Goal: Task Accomplishment & Management: Use online tool/utility

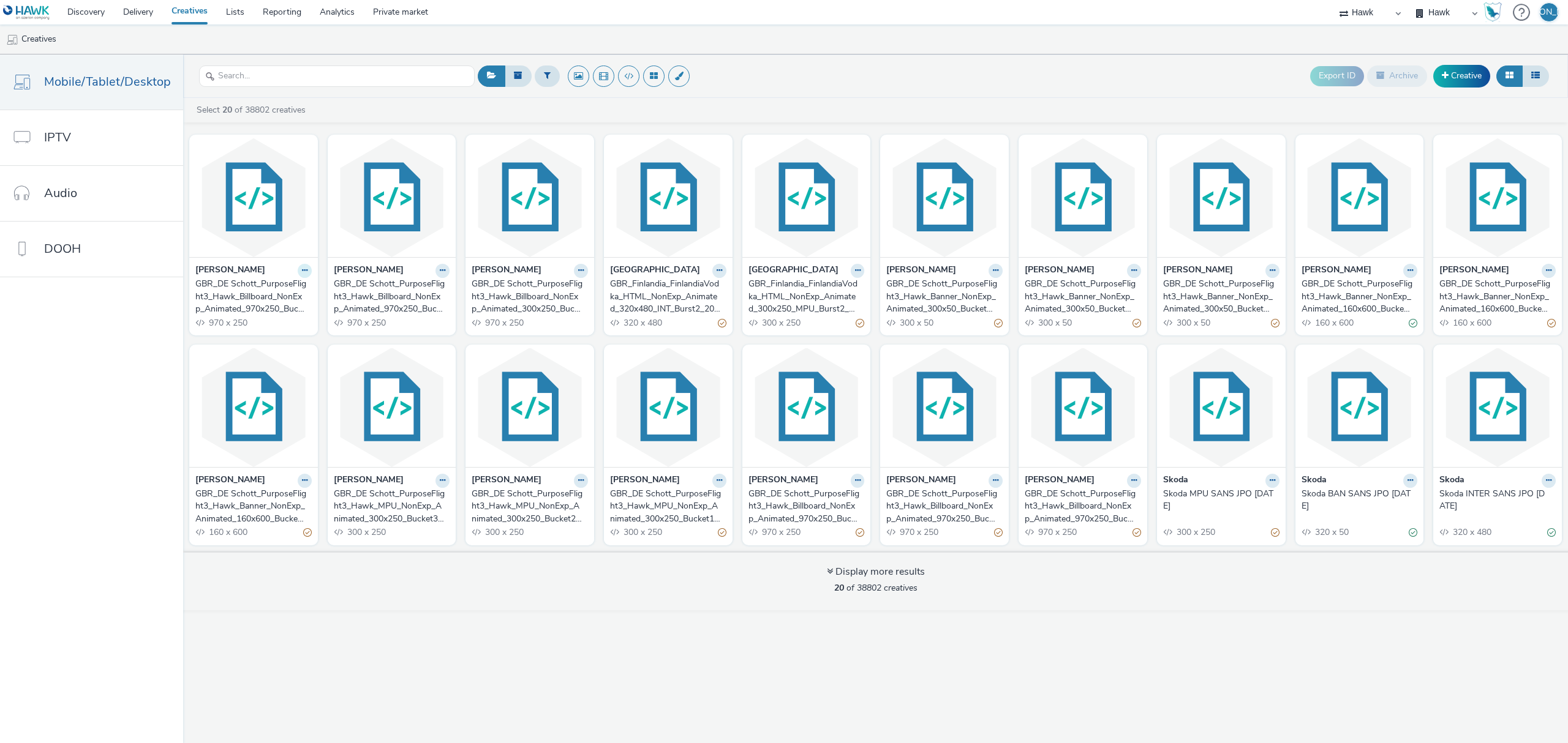
click at [297, 275] on button at bounding box center [304, 270] width 14 height 14
click at [281, 312] on link "Duplicate" at bounding box center [265, 317] width 91 height 25
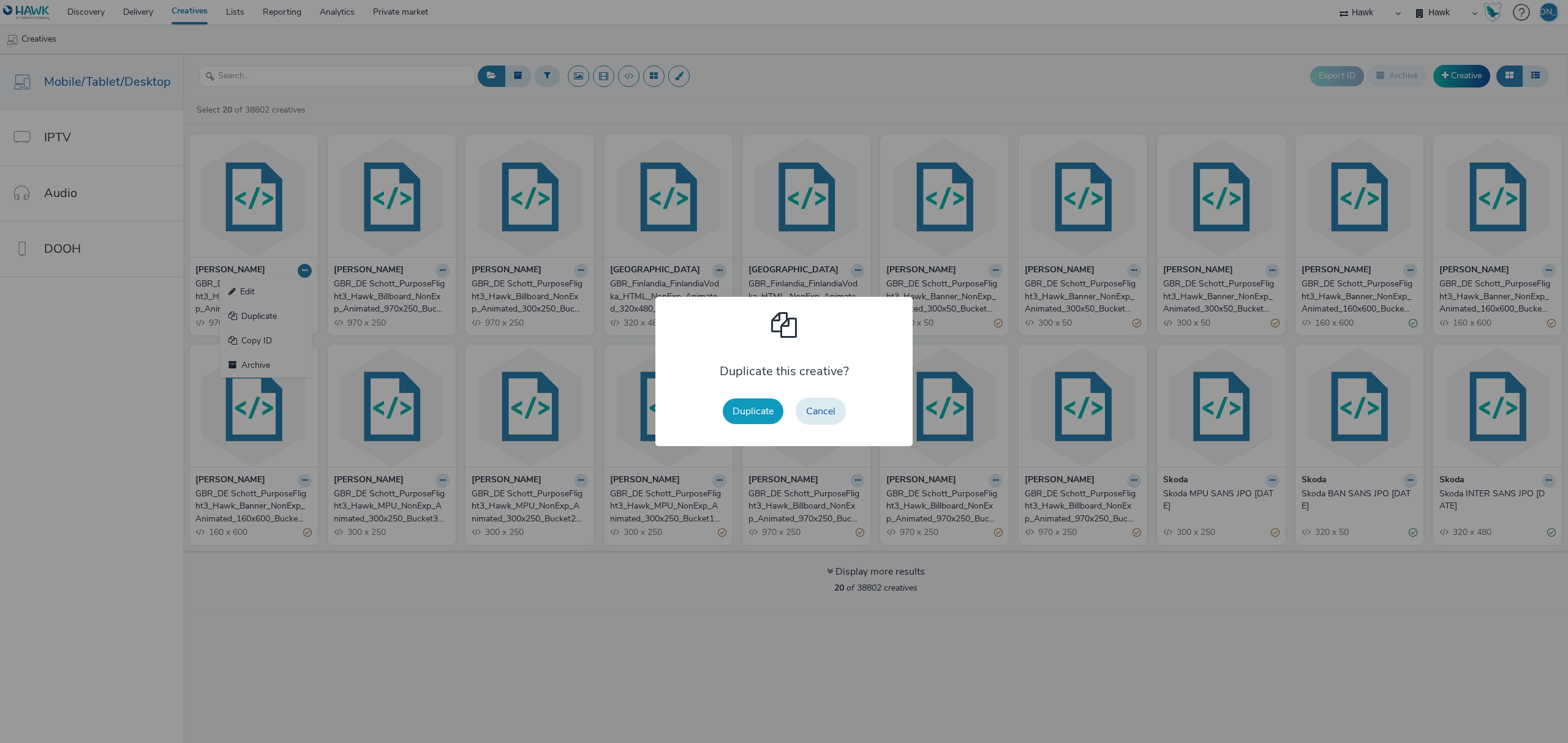
click at [738, 420] on button "Duplicate" at bounding box center [754, 412] width 61 height 26
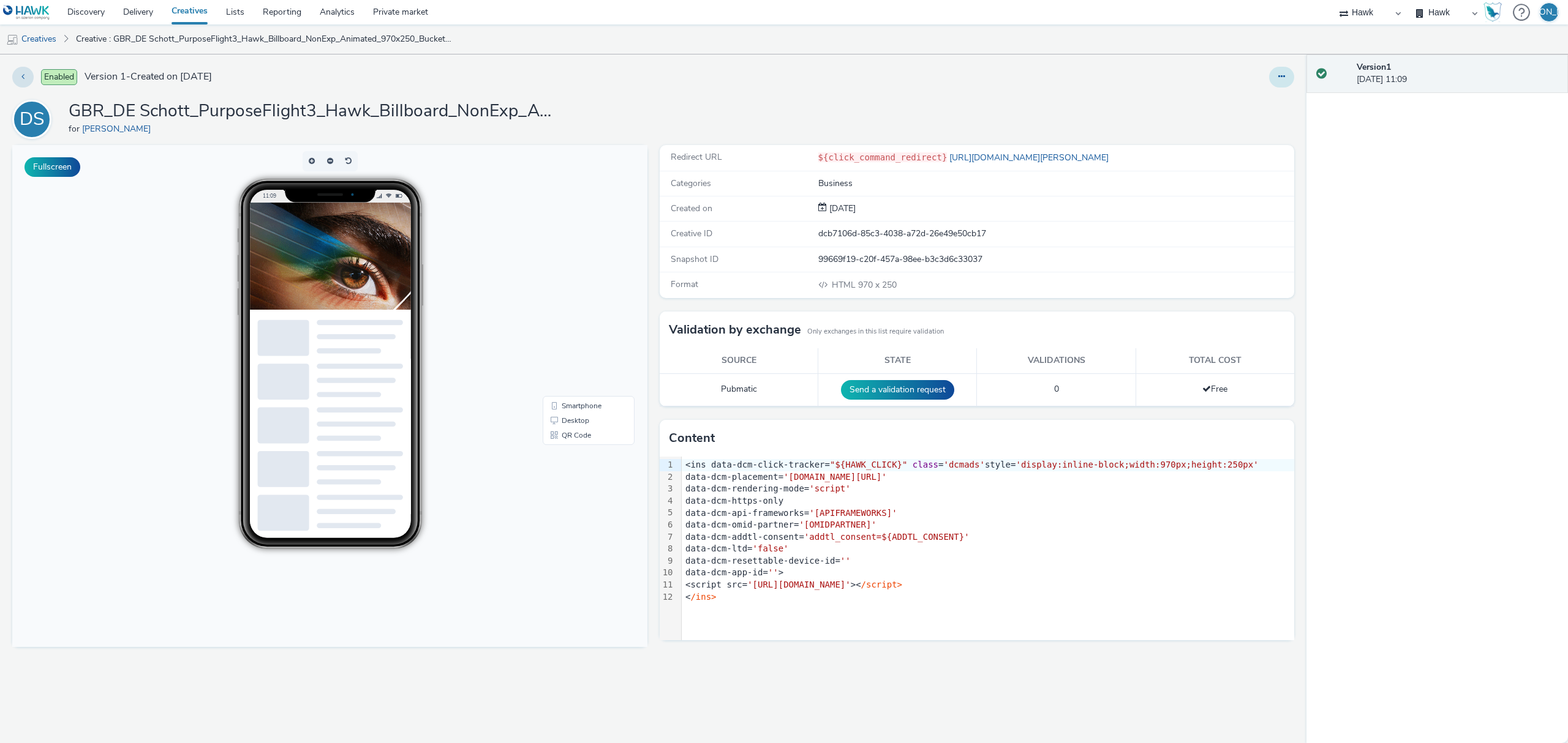
click at [1275, 72] on button at bounding box center [1281, 77] width 25 height 21
click at [1274, 98] on link "Edit" at bounding box center [1248, 102] width 91 height 25
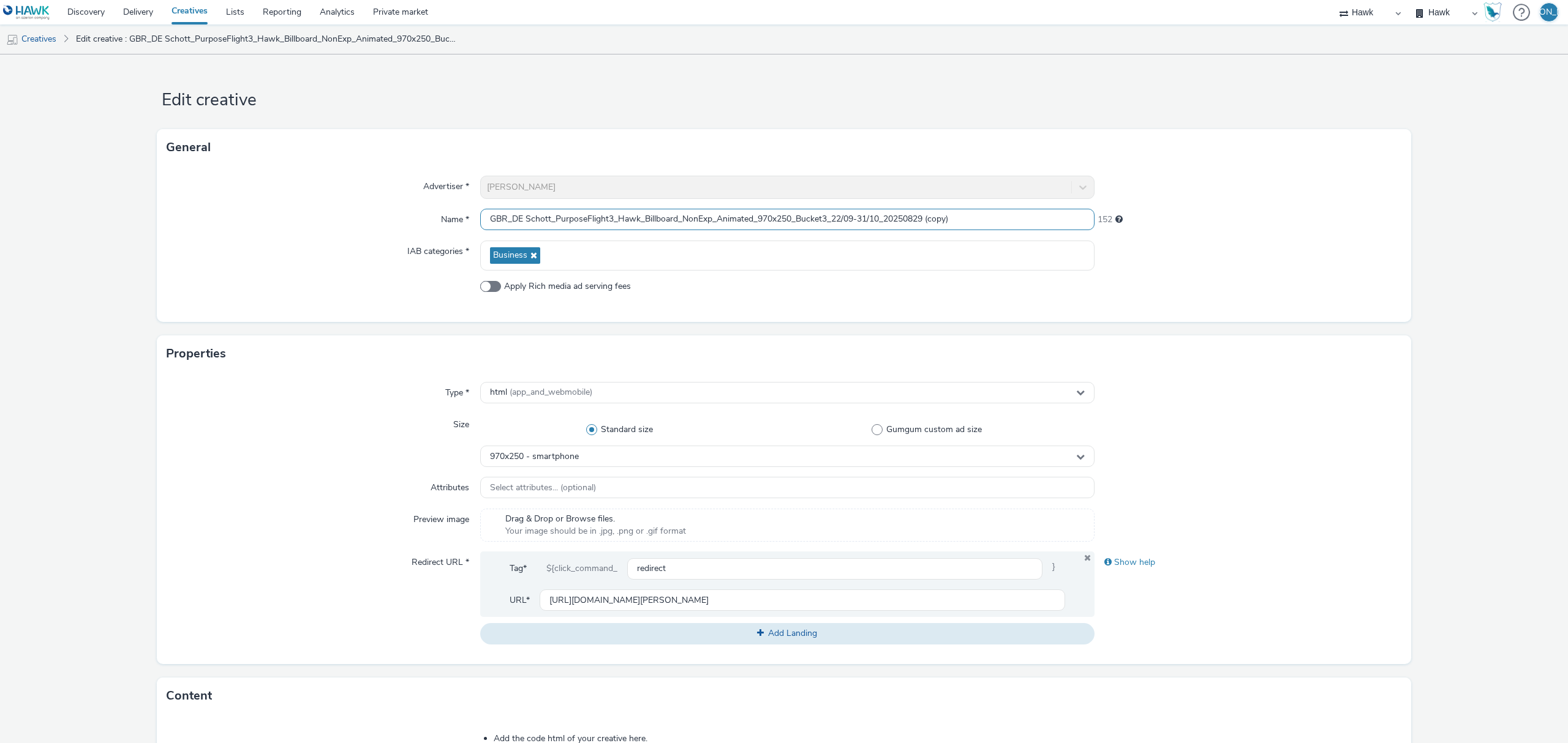
click at [672, 222] on input "GBR_DE Schott_PurposeFlight3_Hawk_Billboard_NonExp_Animated_970x250_Bucket3_22/…" at bounding box center [787, 219] width 614 height 21
click at [978, 223] on input "GBR_DE Schott_PurposeFlight3_Hawk_Leaderboard_NonExp_Animated_728x90_Bucket1_22…" at bounding box center [787, 219] width 614 height 21
type input "GBR_DE Schott_PurposeFlight3_Hawk_Leaderboard_NonExp_Animated_728x90_Bucket1_22…"
click at [685, 457] on div "970x250 - smartphone" at bounding box center [787, 456] width 614 height 21
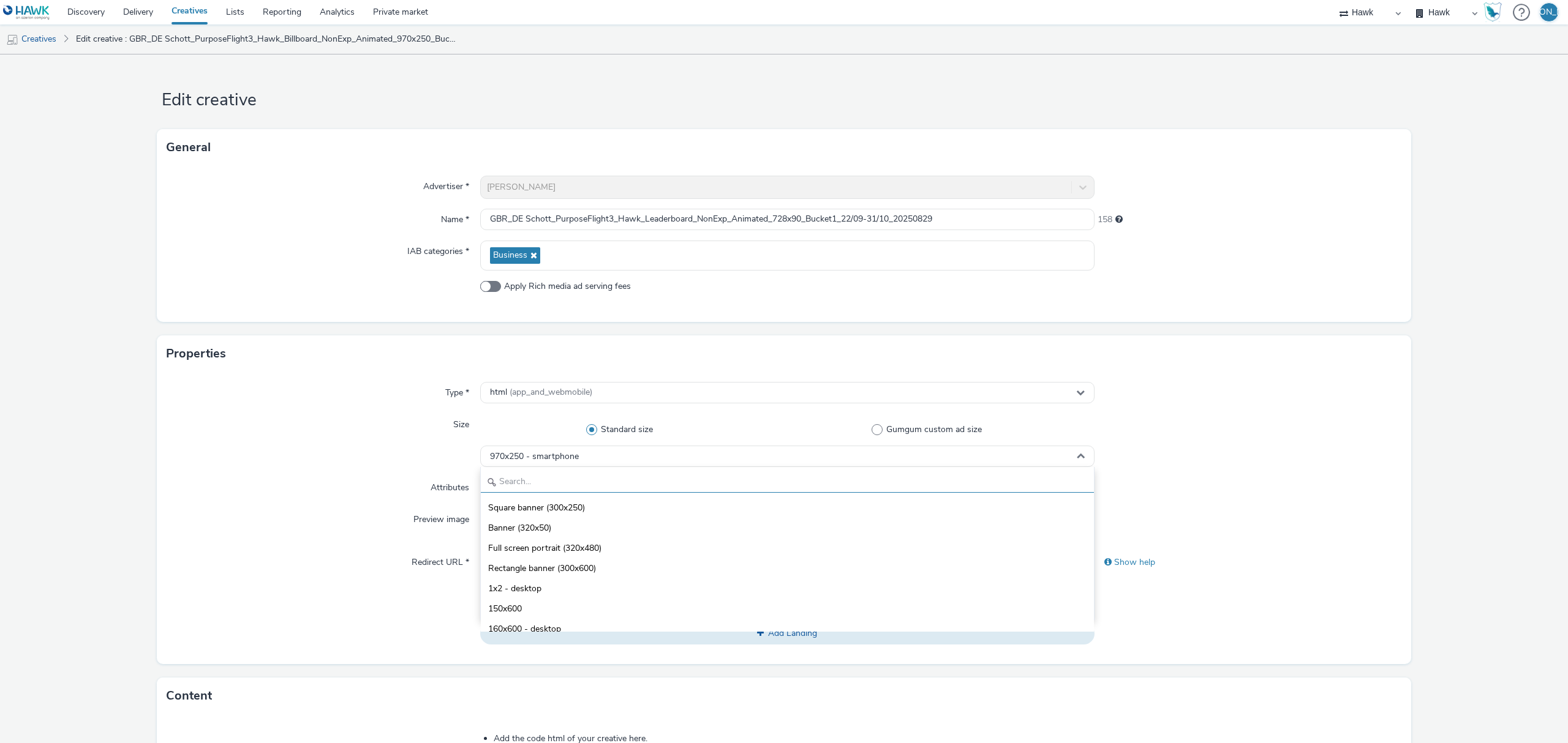
click at [663, 476] on input "text" at bounding box center [788, 482] width 613 height 21
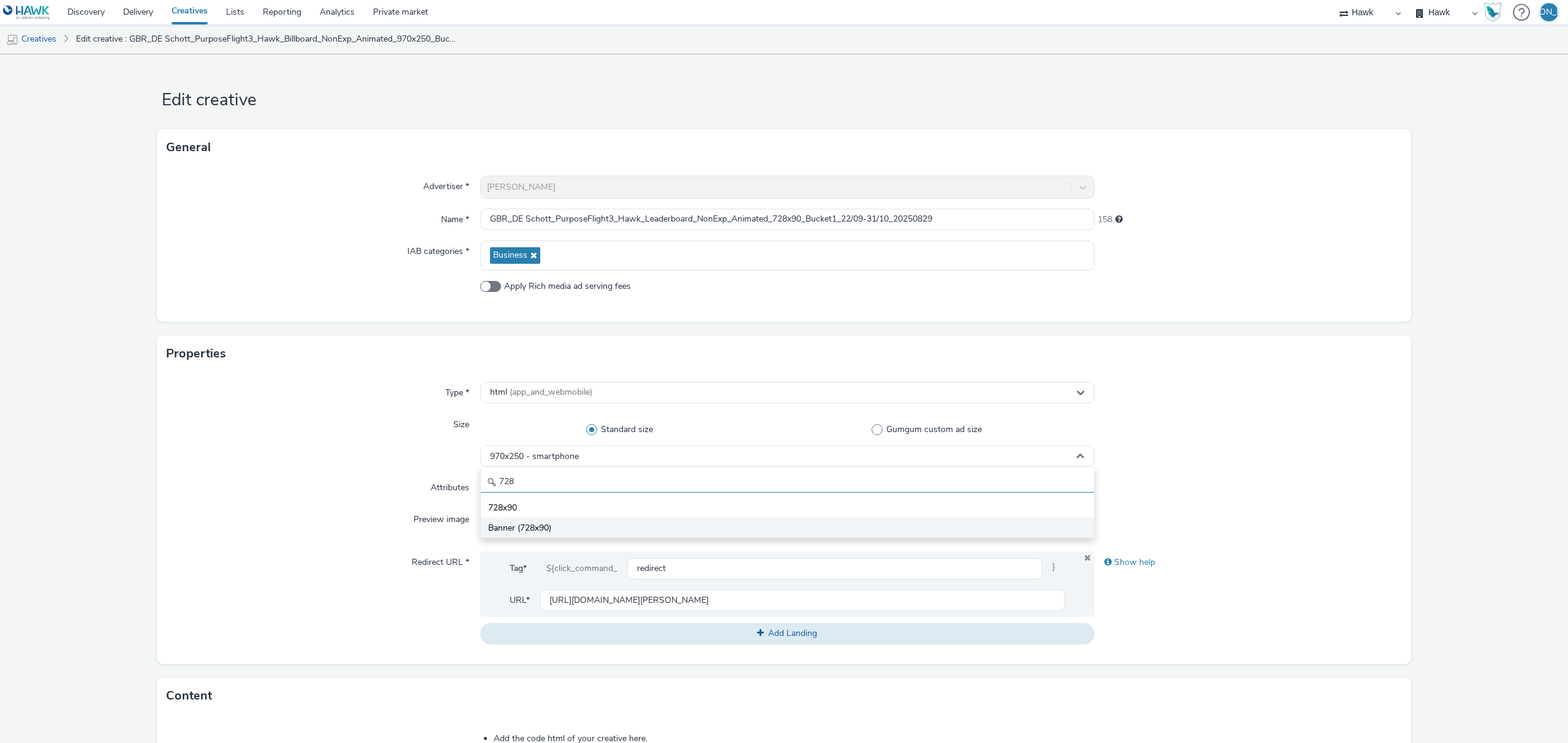
type input "728"
click at [678, 528] on li "Banner (728x90)" at bounding box center [788, 527] width 613 height 20
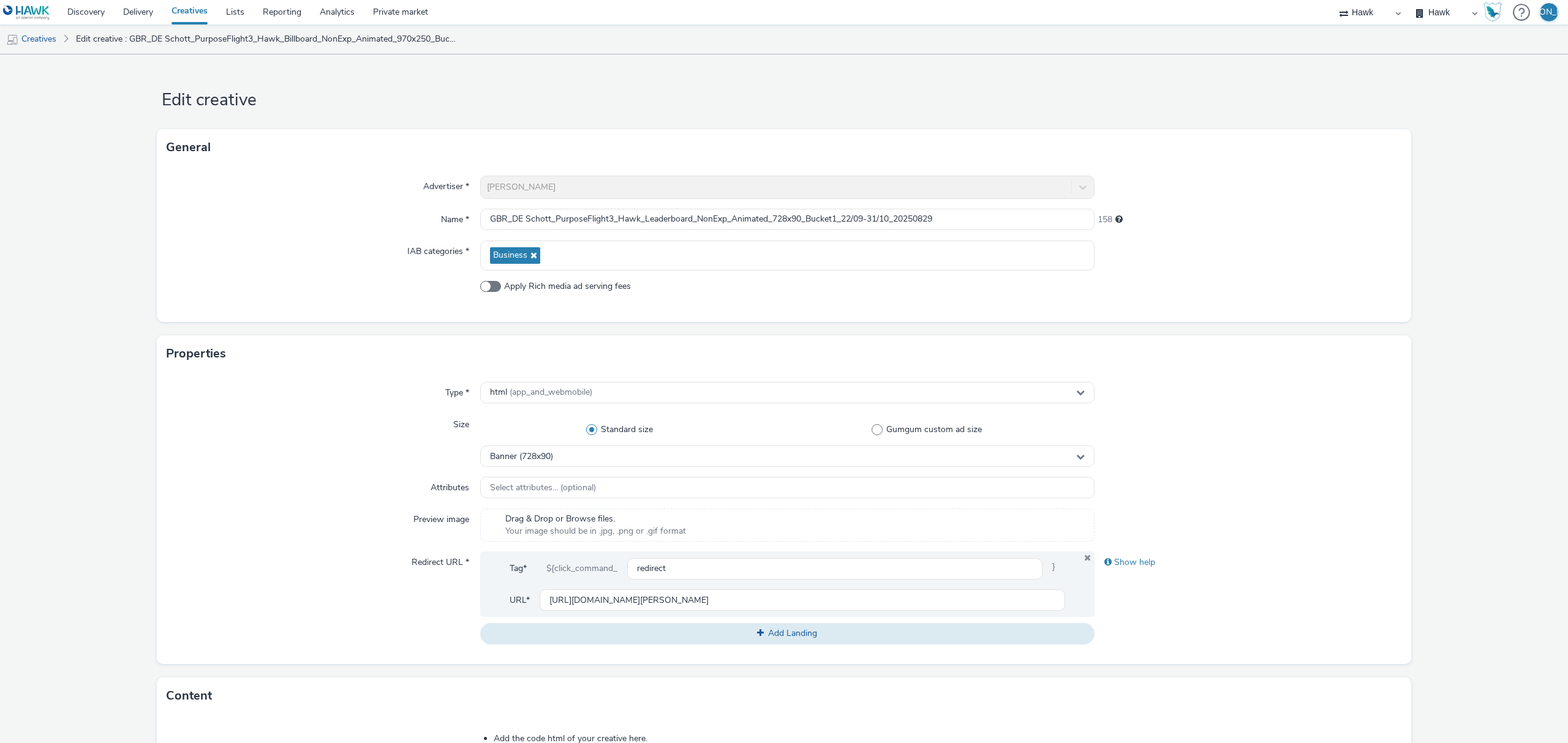
scroll to position [348, 0]
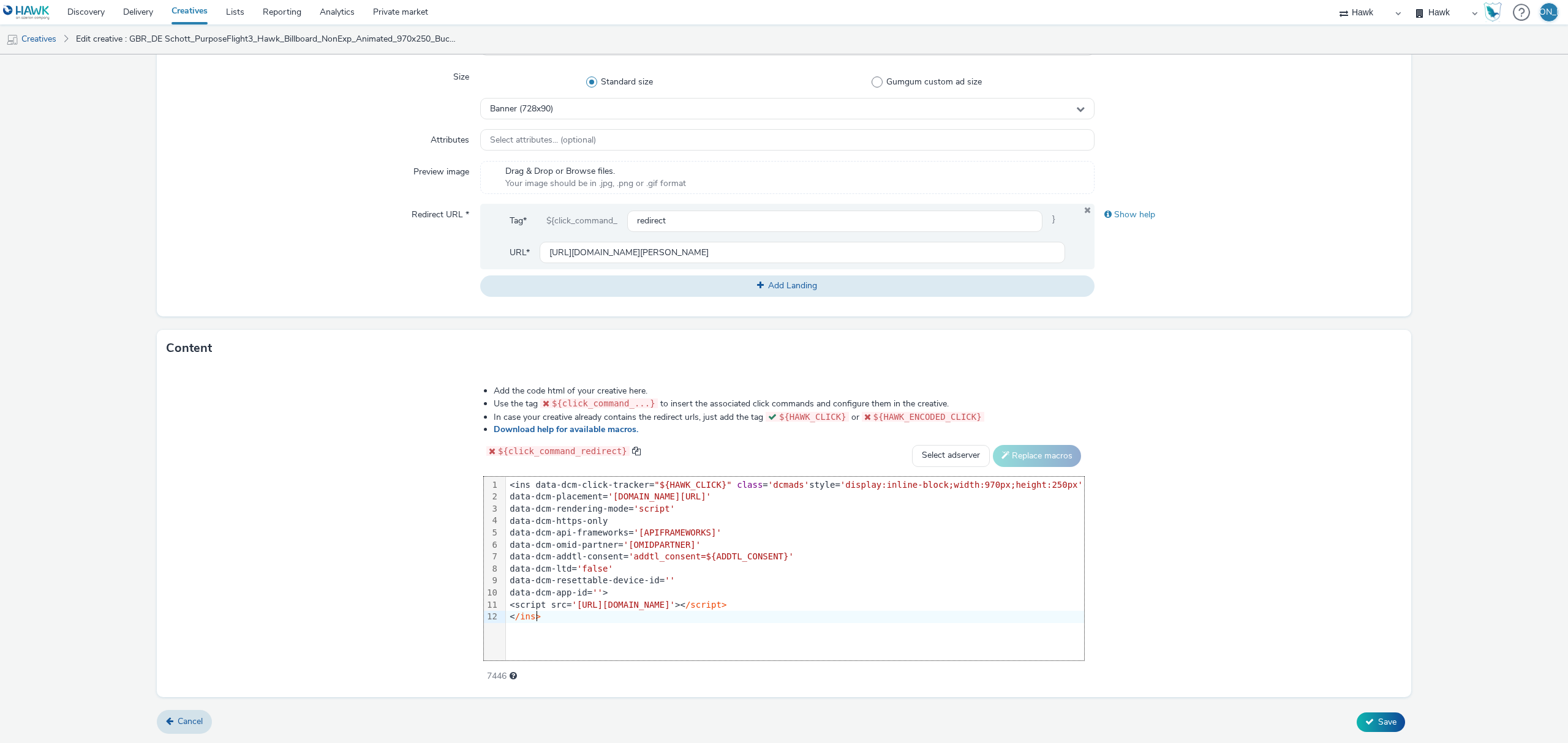
click at [625, 629] on div "99 1 2 3 4 5 6 7 8 9 10 11 12 › <ins data-dcm-click-tracker= "${HAWK_CLICK}" cl…" at bounding box center [784, 569] width 600 height 184
drag, startPoint x: 606, startPoint y: 617, endPoint x: 349, endPoint y: 427, distance: 319.6
click at [349, 427] on div "Add the code html of your creative here. Use the tag ${click_command_...} to in…" at bounding box center [784, 532] width 1254 height 330
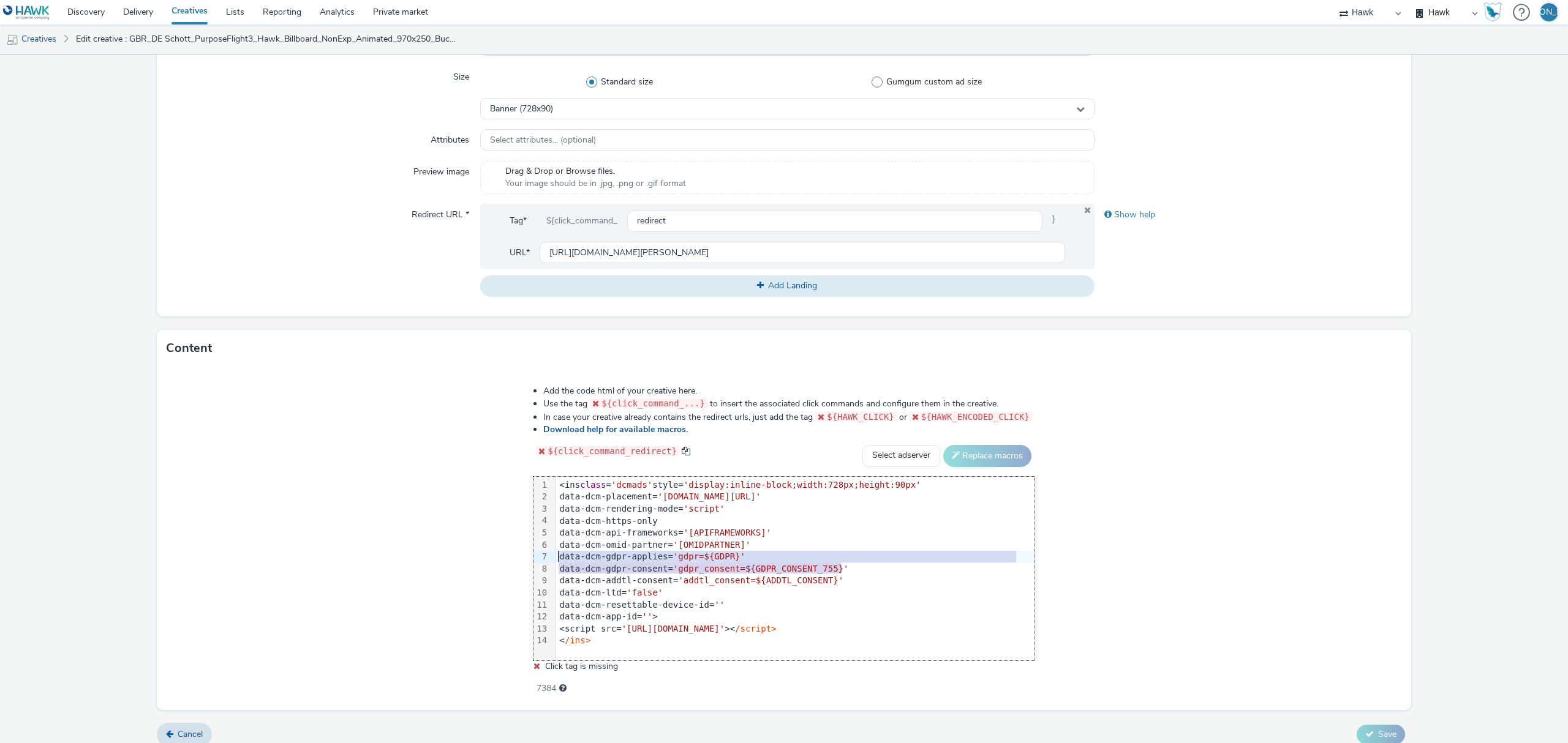
drag, startPoint x: 874, startPoint y: 569, endPoint x: 551, endPoint y: 559, distance: 323.2
click at [551, 559] on div "99 1 2 3 4 5 6 7 8 9 10 11 12 13 14 › <ins class = 'dcmads' style= 'display:inl…" at bounding box center [784, 569] width 501 height 184
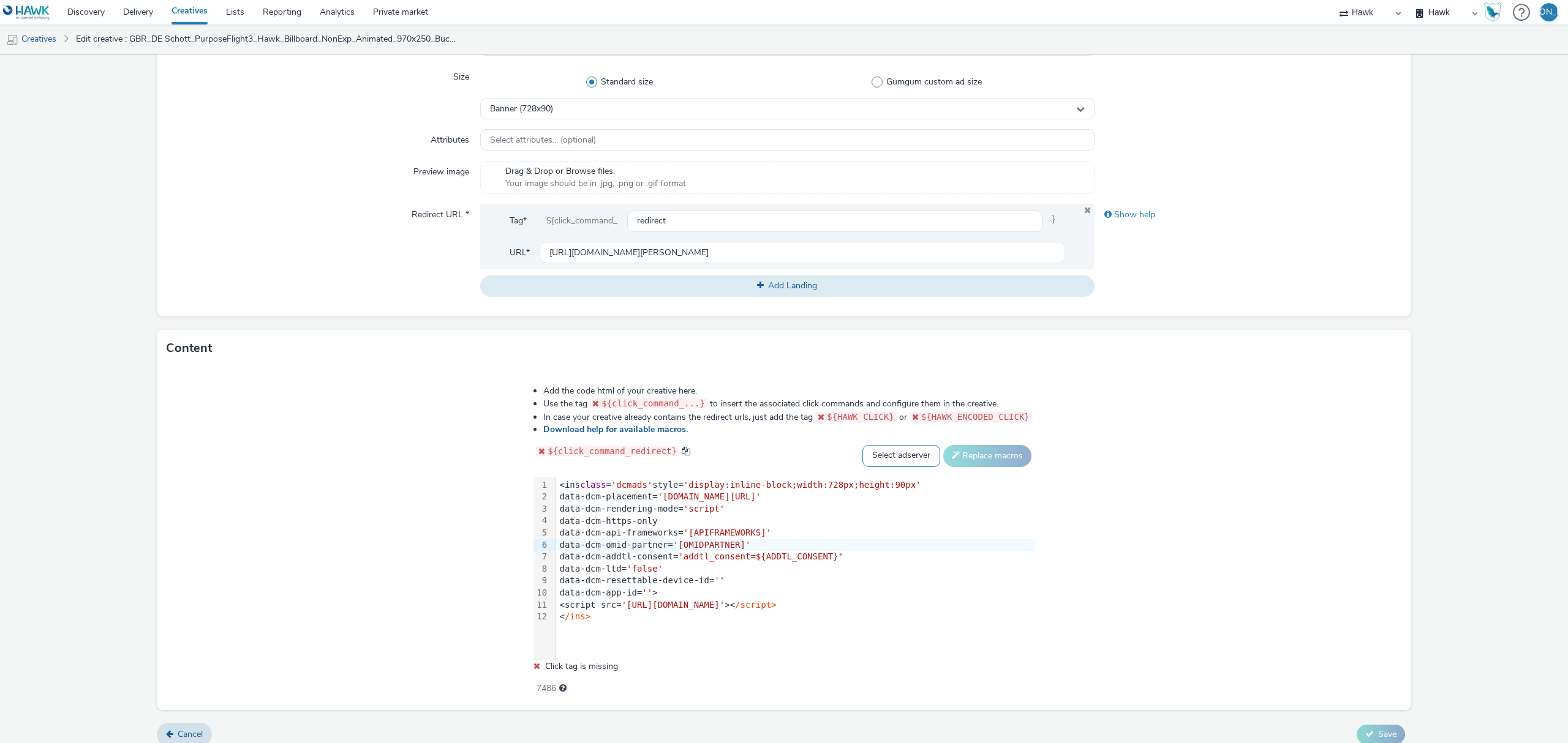
click at [907, 447] on select "Select adserver Sizmek DCM Adform Sting" at bounding box center [901, 456] width 78 height 22
select select "dcm"
click at [862, 445] on select "Select adserver Sizmek DCM Adform Sting" at bounding box center [901, 456] width 78 height 22
click at [978, 454] on button "Replace macros" at bounding box center [987, 456] width 89 height 22
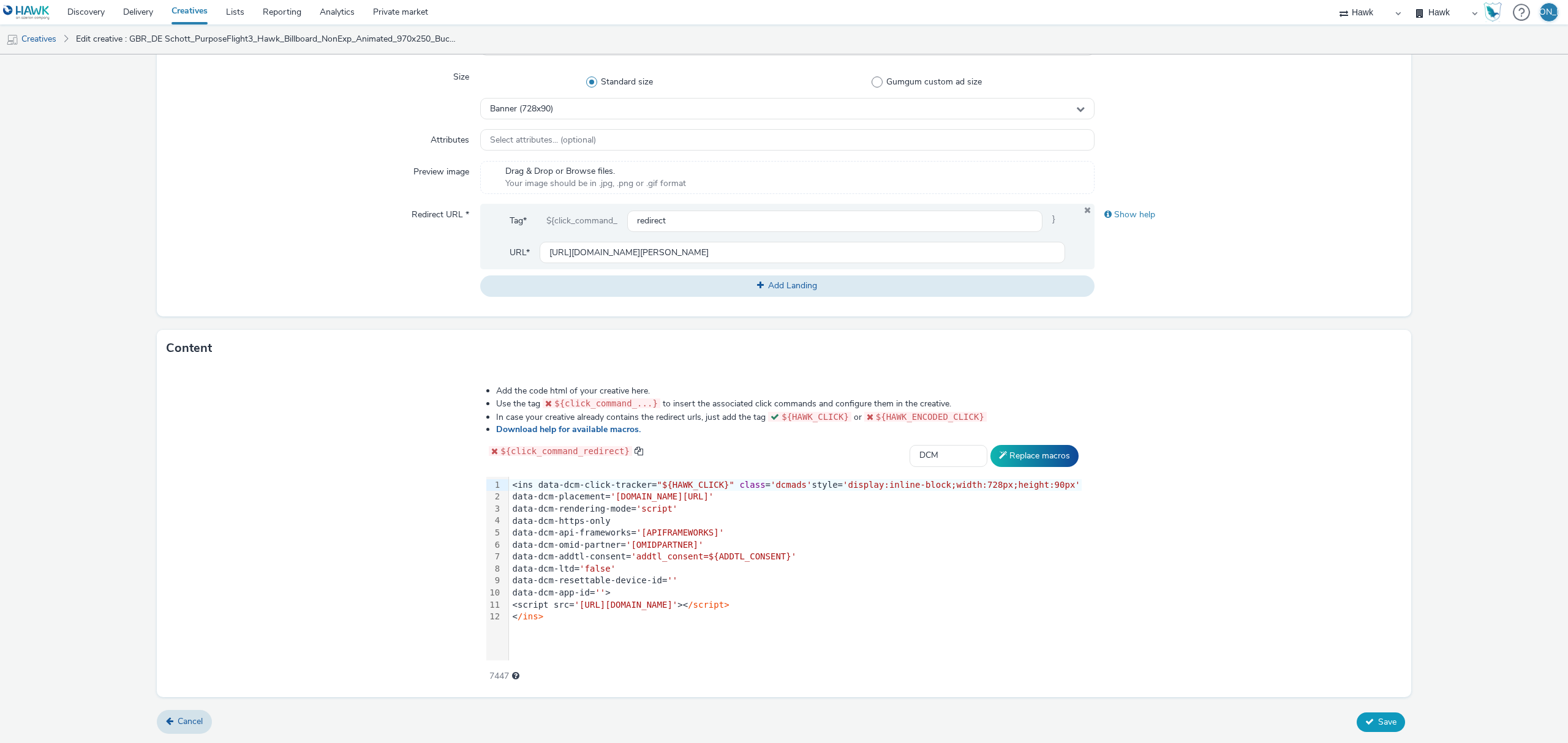
click at [1378, 720] on span "Save" at bounding box center [1387, 722] width 18 height 12
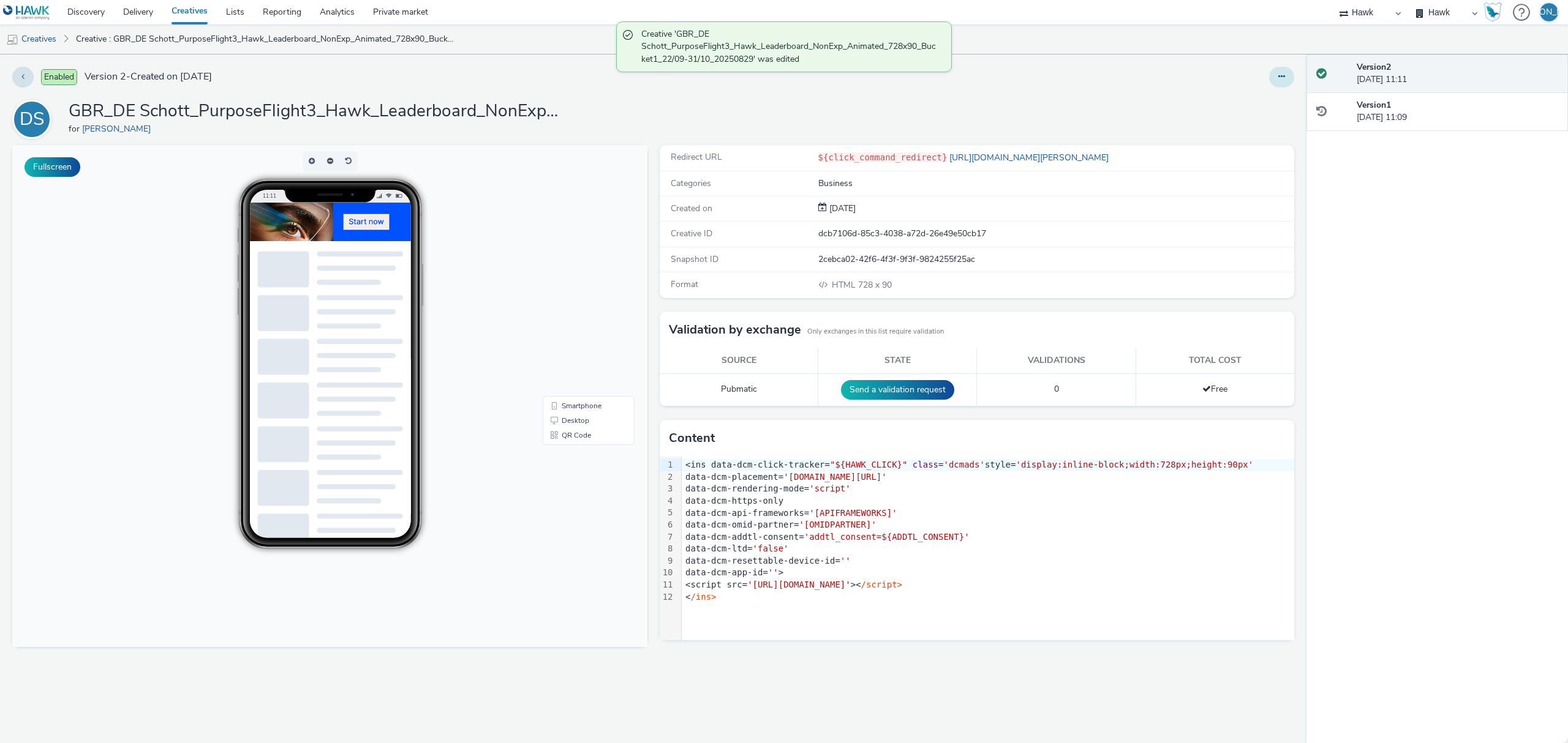
click at [1287, 74] on button at bounding box center [1281, 77] width 25 height 21
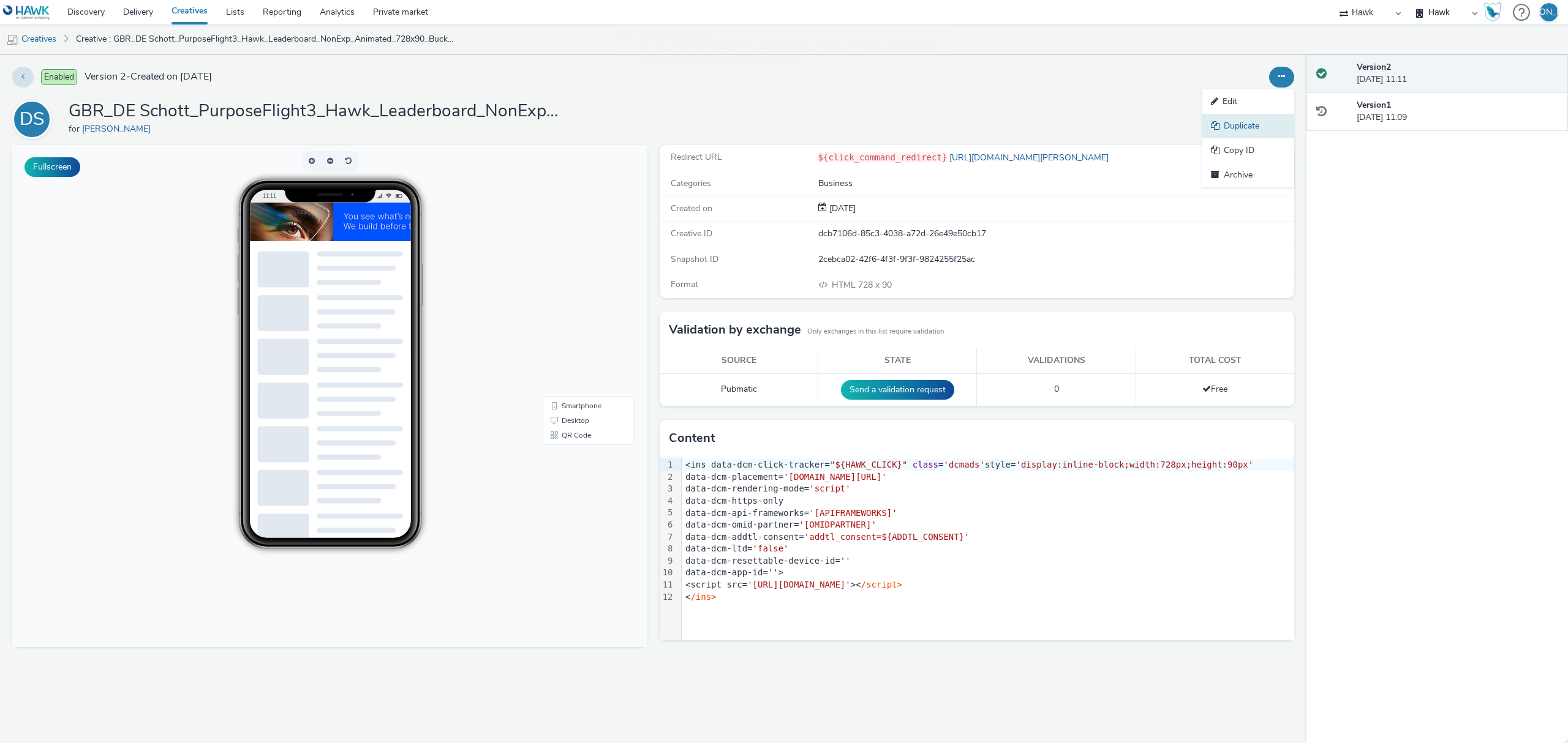
click at [1279, 125] on link "Duplicate" at bounding box center [1248, 126] width 91 height 25
click at [1285, 72] on button at bounding box center [1281, 77] width 25 height 21
click at [1264, 121] on link "Duplicate" at bounding box center [1248, 126] width 91 height 25
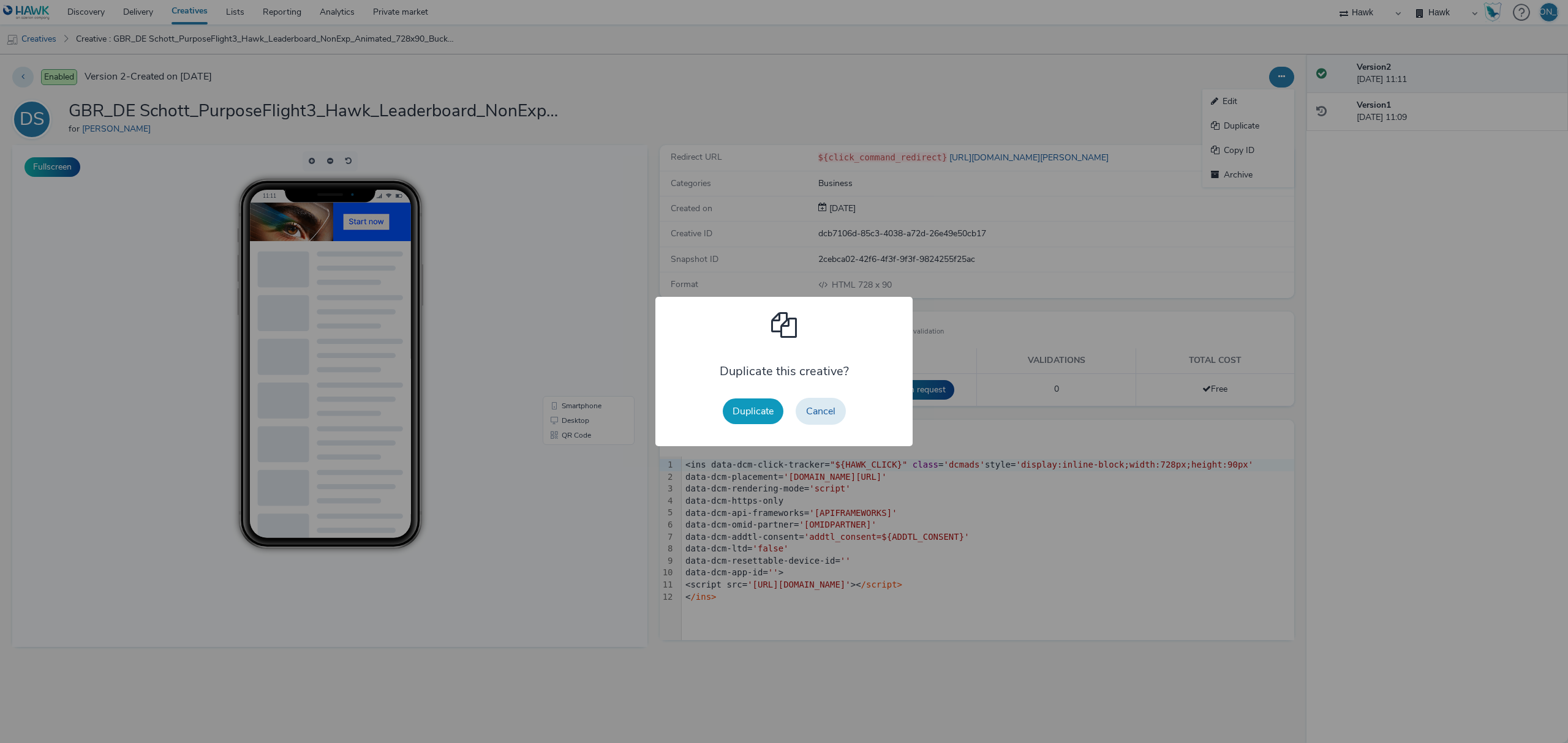
click at [763, 404] on button "Duplicate" at bounding box center [754, 412] width 61 height 26
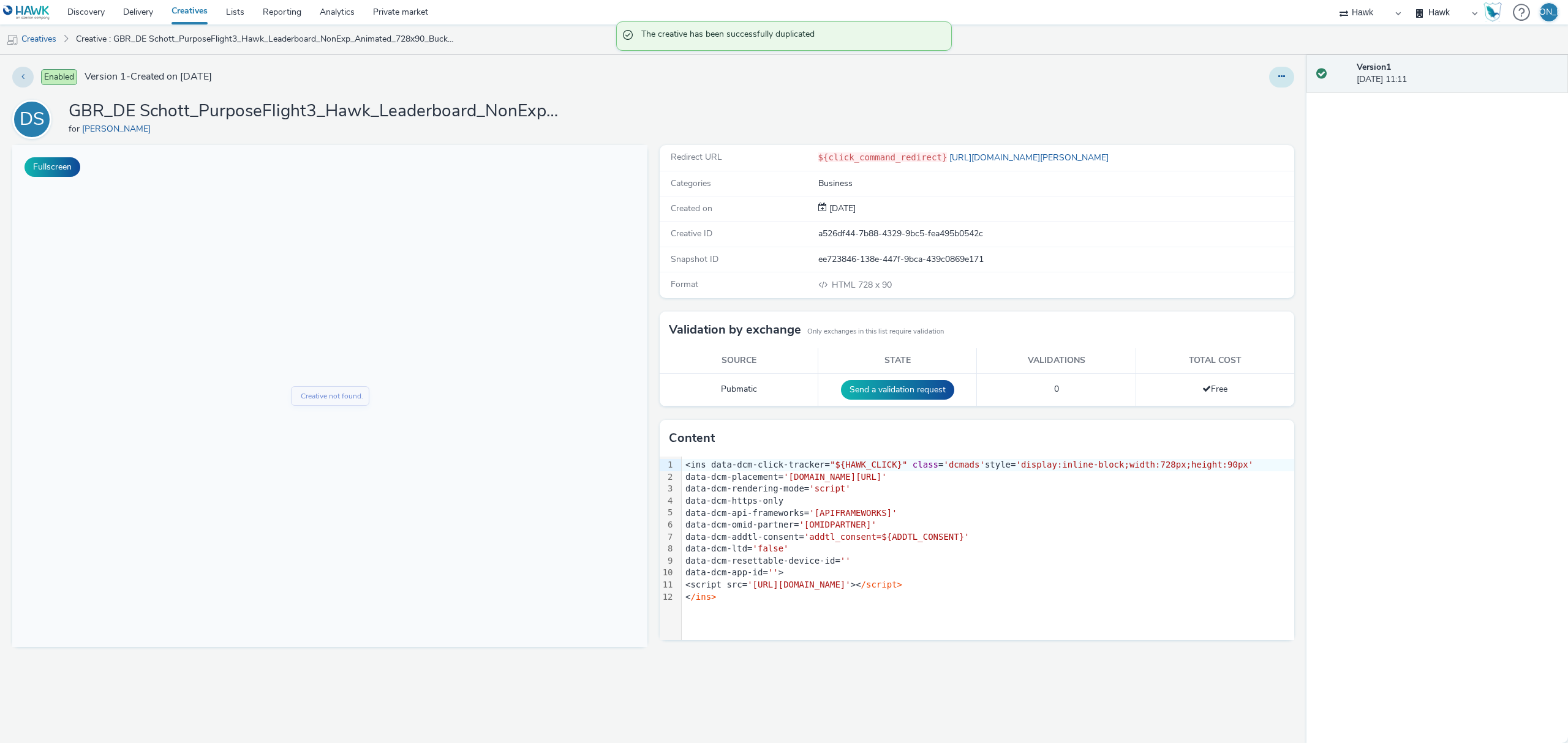
click at [1282, 76] on icon at bounding box center [1281, 76] width 6 height 8
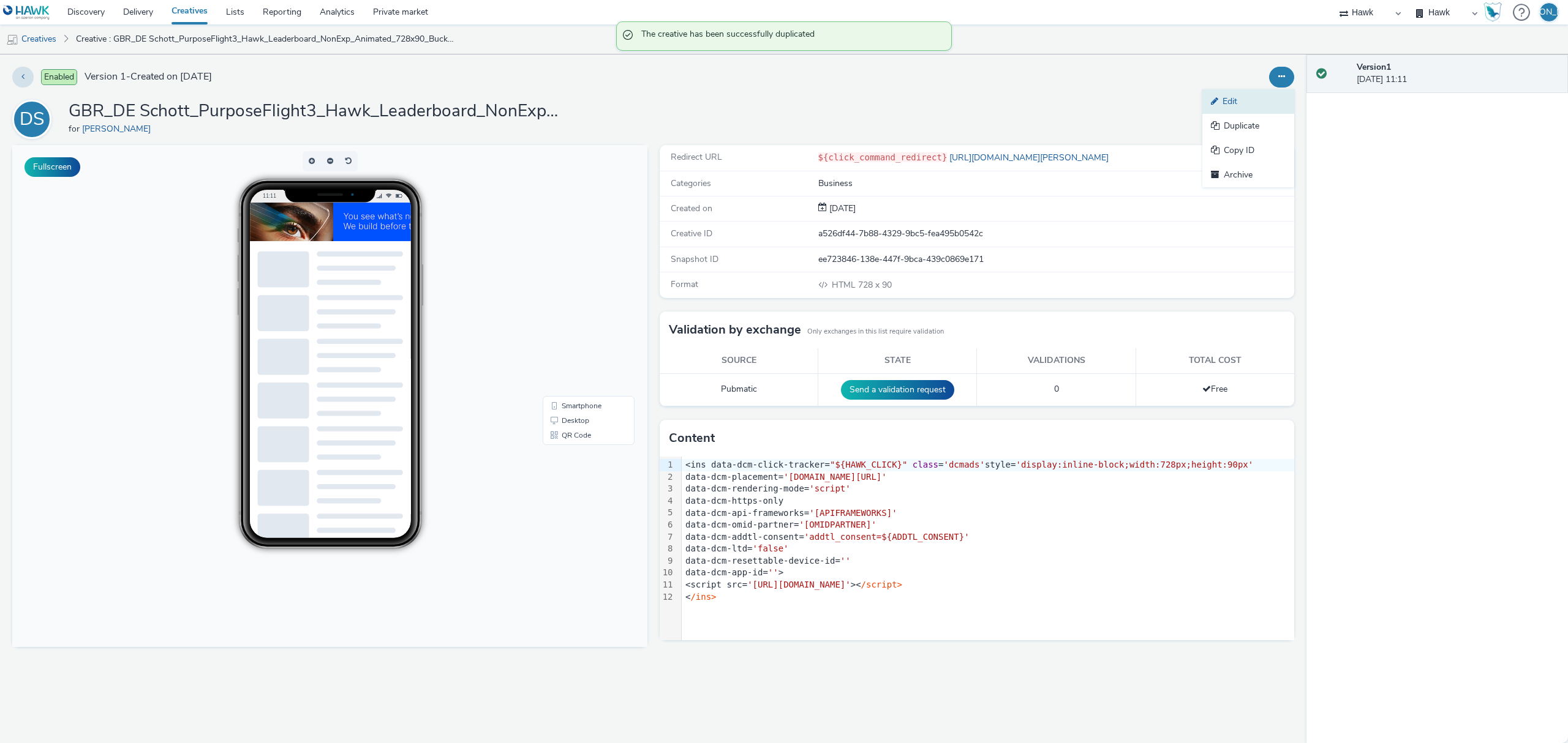
click at [1267, 101] on link "Edit" at bounding box center [1248, 102] width 91 height 25
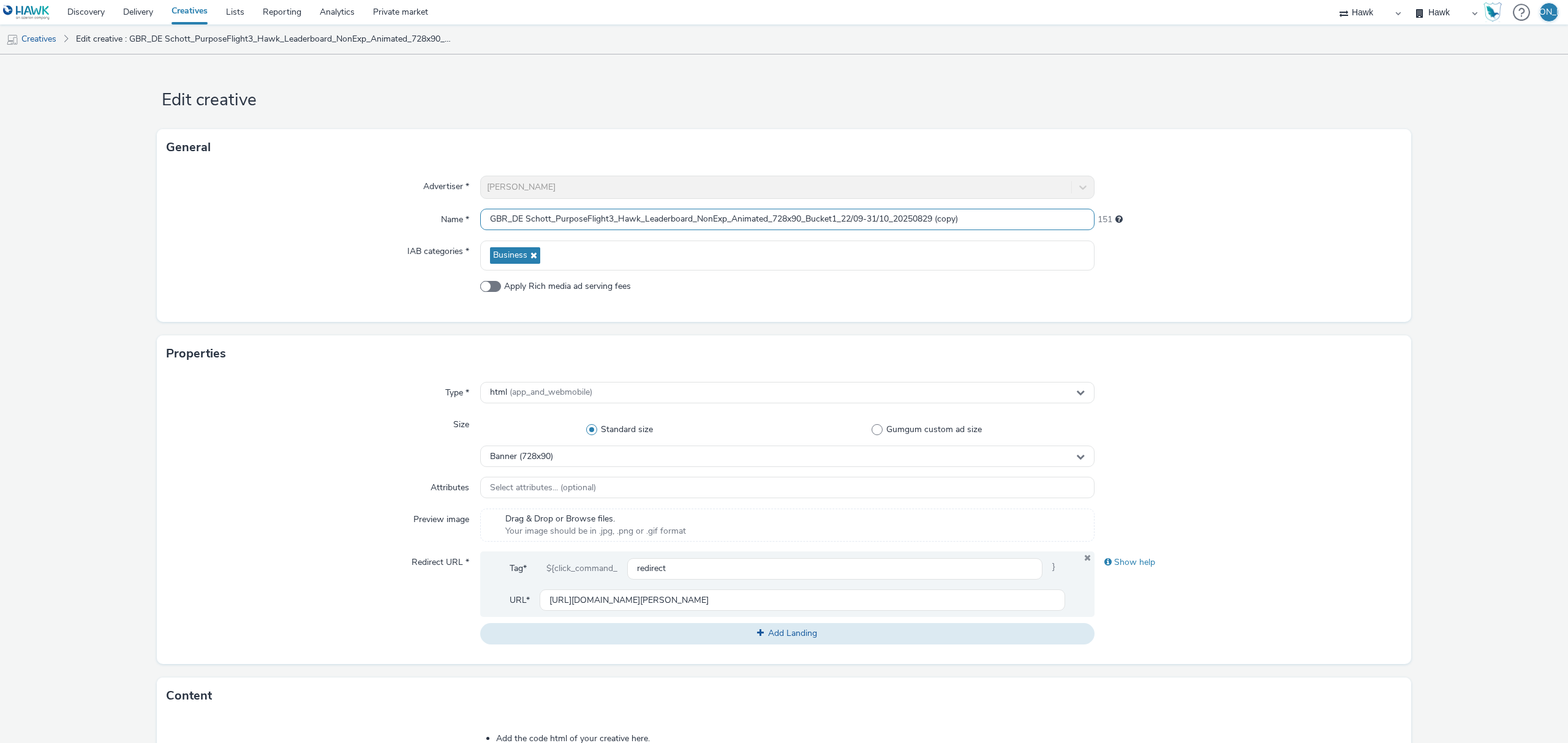
click at [830, 213] on input "GBR_DE Schott_PurposeFlight3_Hawk_Leaderboard_NonExp_Animated_728x90_Bucket1_22…" at bounding box center [787, 219] width 614 height 21
click at [996, 219] on input "GBR_DE Schott_PurposeFlight3_Hawk_Leaderboard_NonExp_Animated_728x90_Bucket2_22…" at bounding box center [787, 219] width 614 height 21
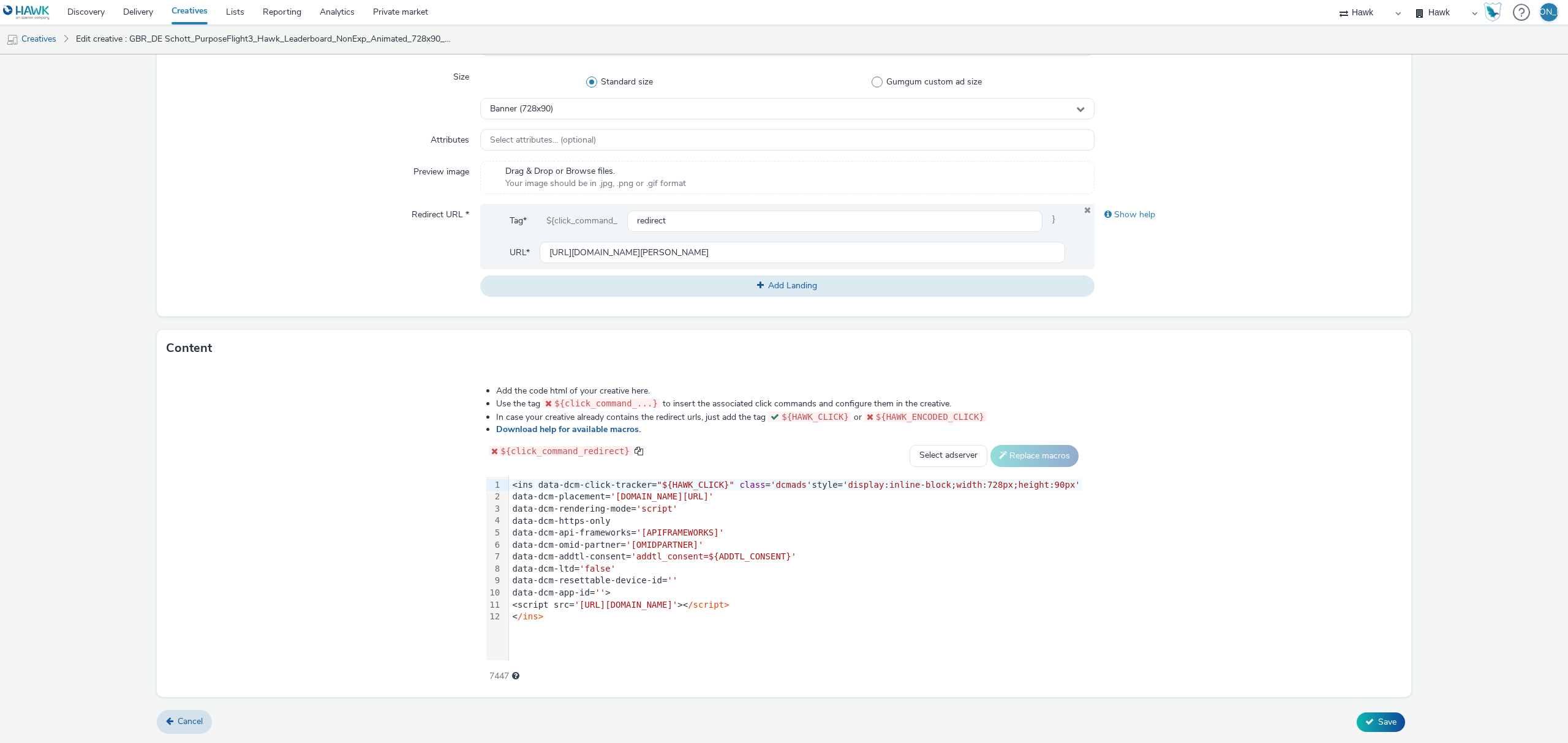
type input "GBR_DE Schott_PurposeFlight3_Hawk_Leaderboard_NonExp_Animated_728x90_Bucket2_22…"
drag, startPoint x: 607, startPoint y: 608, endPoint x: 302, endPoint y: 521, distance: 317.2
click at [302, 521] on div "Add the code html of your creative here. Use the tag ${click_command_...} to in…" at bounding box center [784, 532] width 1254 height 330
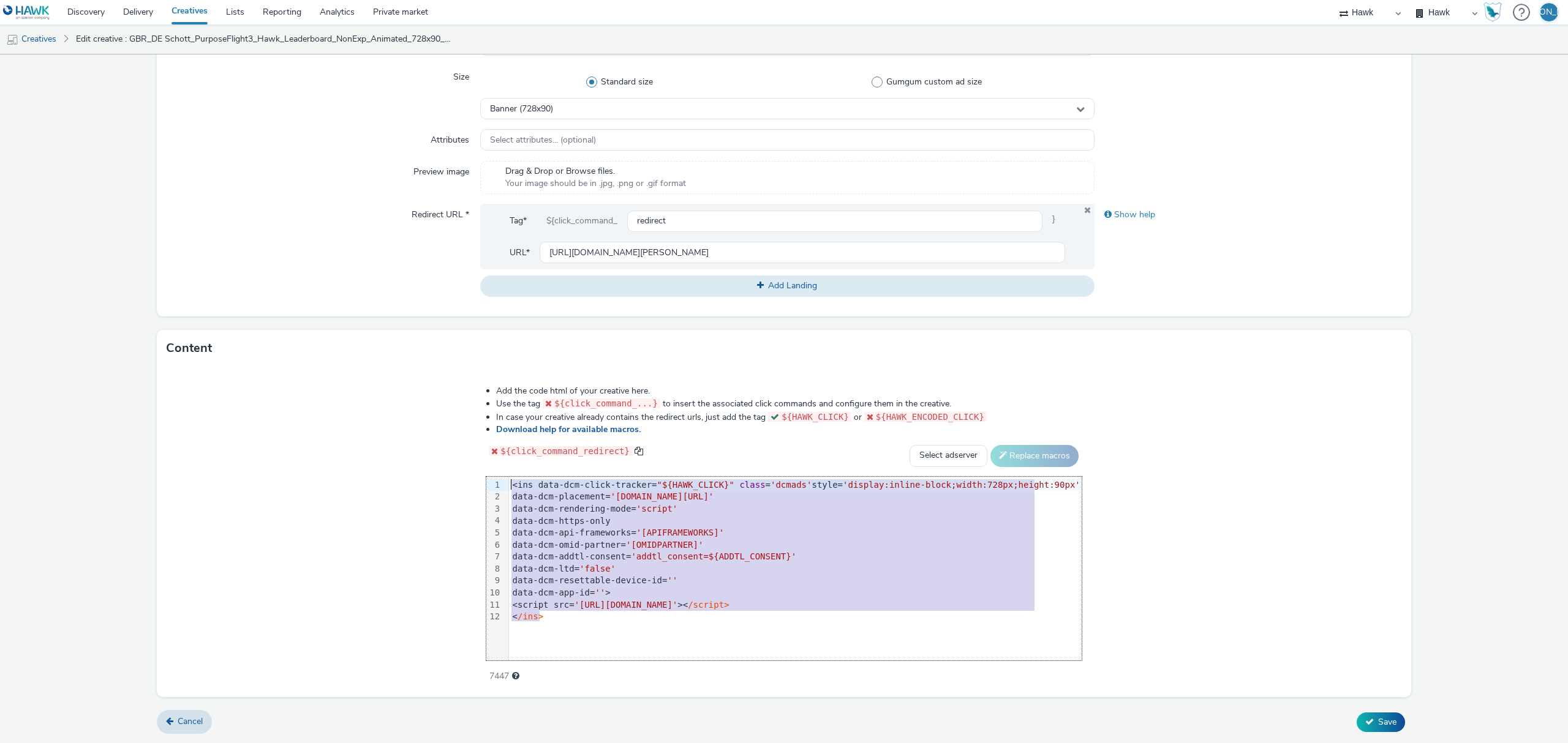
drag, startPoint x: 561, startPoint y: 613, endPoint x: 296, endPoint y: 259, distance: 442.2
click at [296, 259] on form "Edit creative General Advertiser * DE Schott Name * GBR_DE Schott_PurposeFlight…" at bounding box center [784, 224] width 1568 height 1037
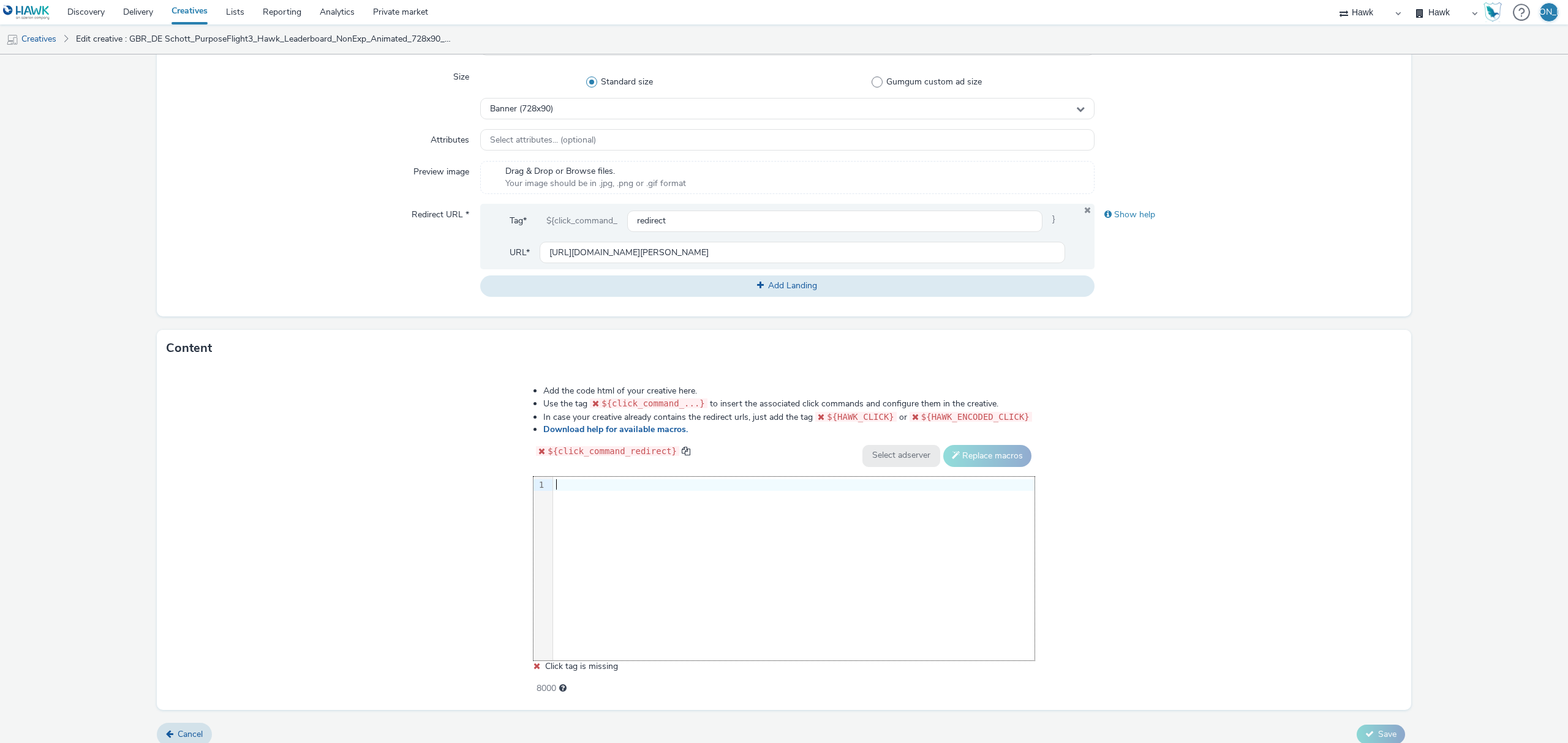
click at [833, 536] on div "9 1 ›" at bounding box center [784, 569] width 501 height 184
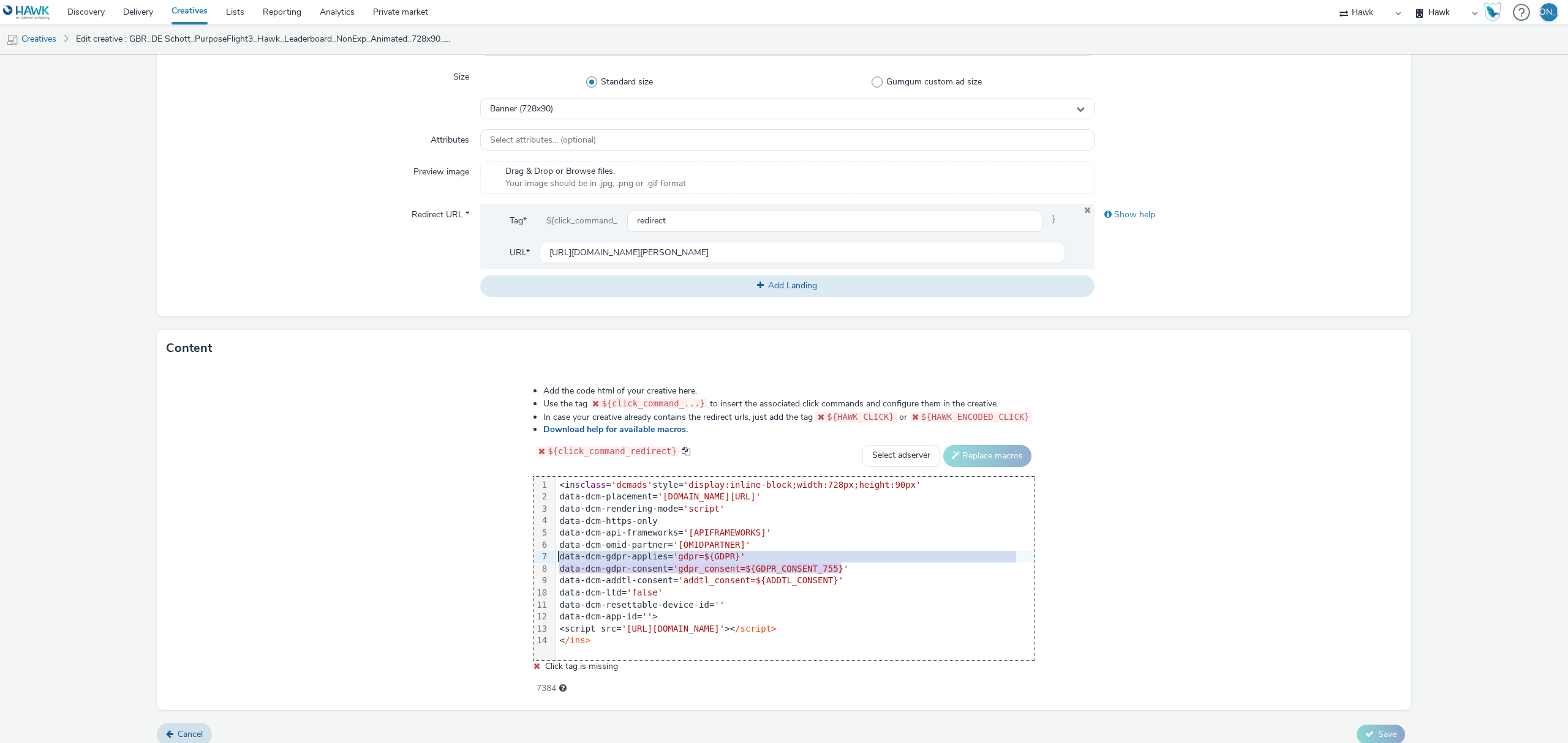
drag, startPoint x: 866, startPoint y: 574, endPoint x: 561, endPoint y: 561, distance: 305.3
click at [561, 561] on div "<ins class = 'dcmads' style= 'display:inline-block;width:728px;height:90px' dat…" at bounding box center [795, 563] width 478 height 173
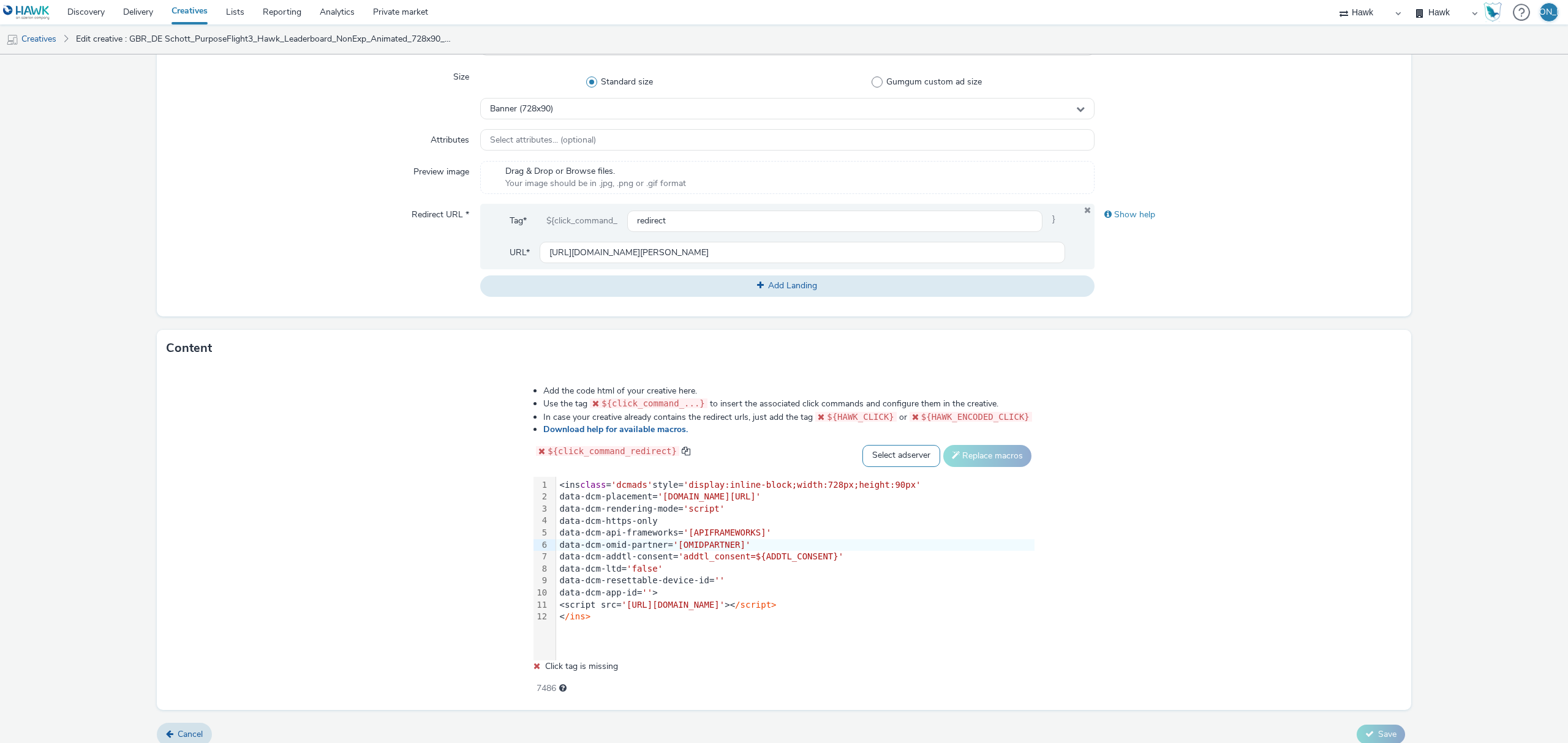
click at [890, 461] on select "Select adserver Sizmek DCM Adform Sting" at bounding box center [901, 456] width 78 height 22
select select "dcm"
click at [862, 445] on select "Select adserver Sizmek DCM Adform Sting" at bounding box center [901, 456] width 78 height 22
click at [982, 461] on button "Replace macros" at bounding box center [987, 456] width 89 height 22
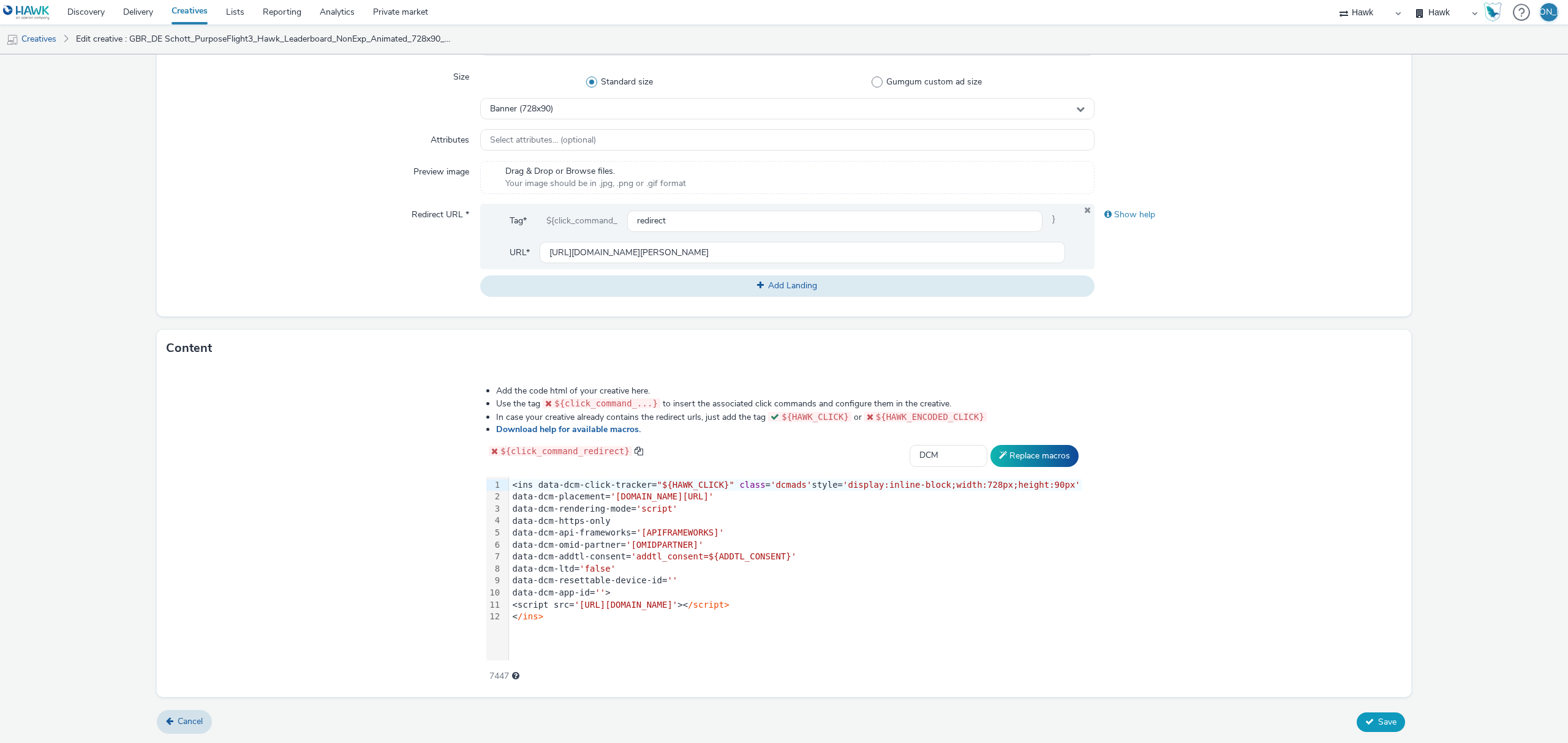
click at [1365, 723] on icon at bounding box center [1369, 721] width 8 height 8
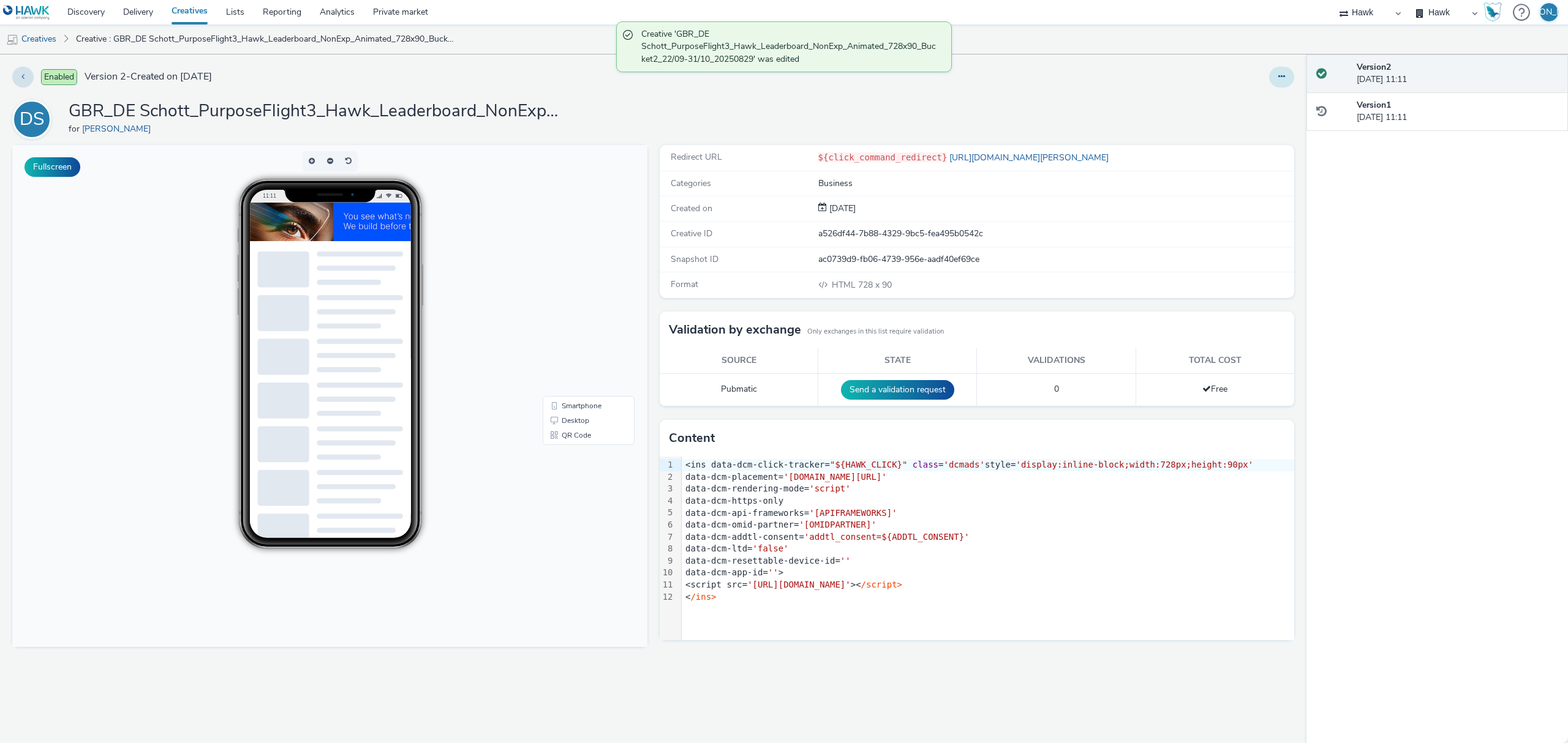
click at [1287, 68] on button at bounding box center [1281, 77] width 25 height 21
click at [1255, 128] on link "Duplicate" at bounding box center [1248, 126] width 91 height 25
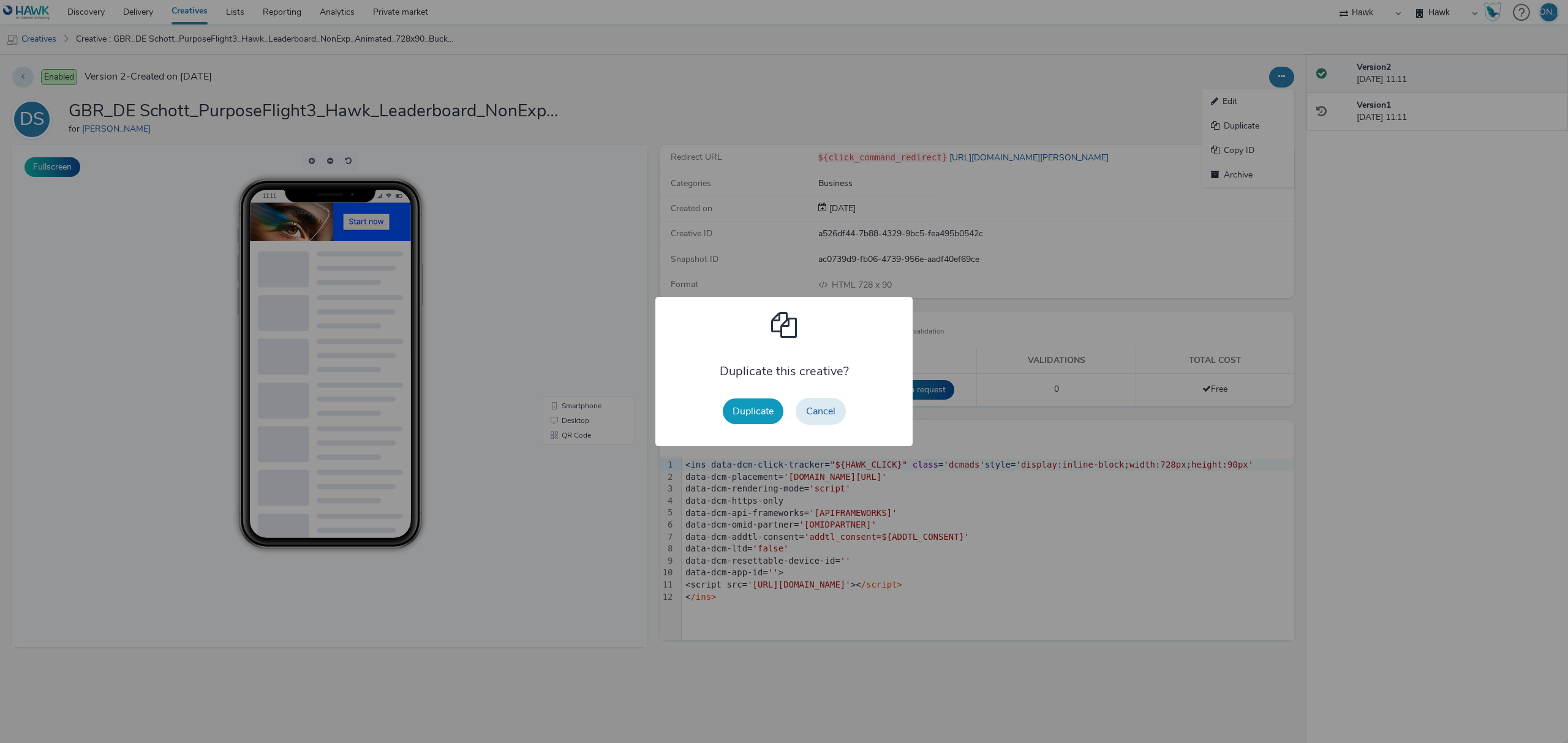
click at [746, 413] on button "Duplicate" at bounding box center [754, 412] width 61 height 26
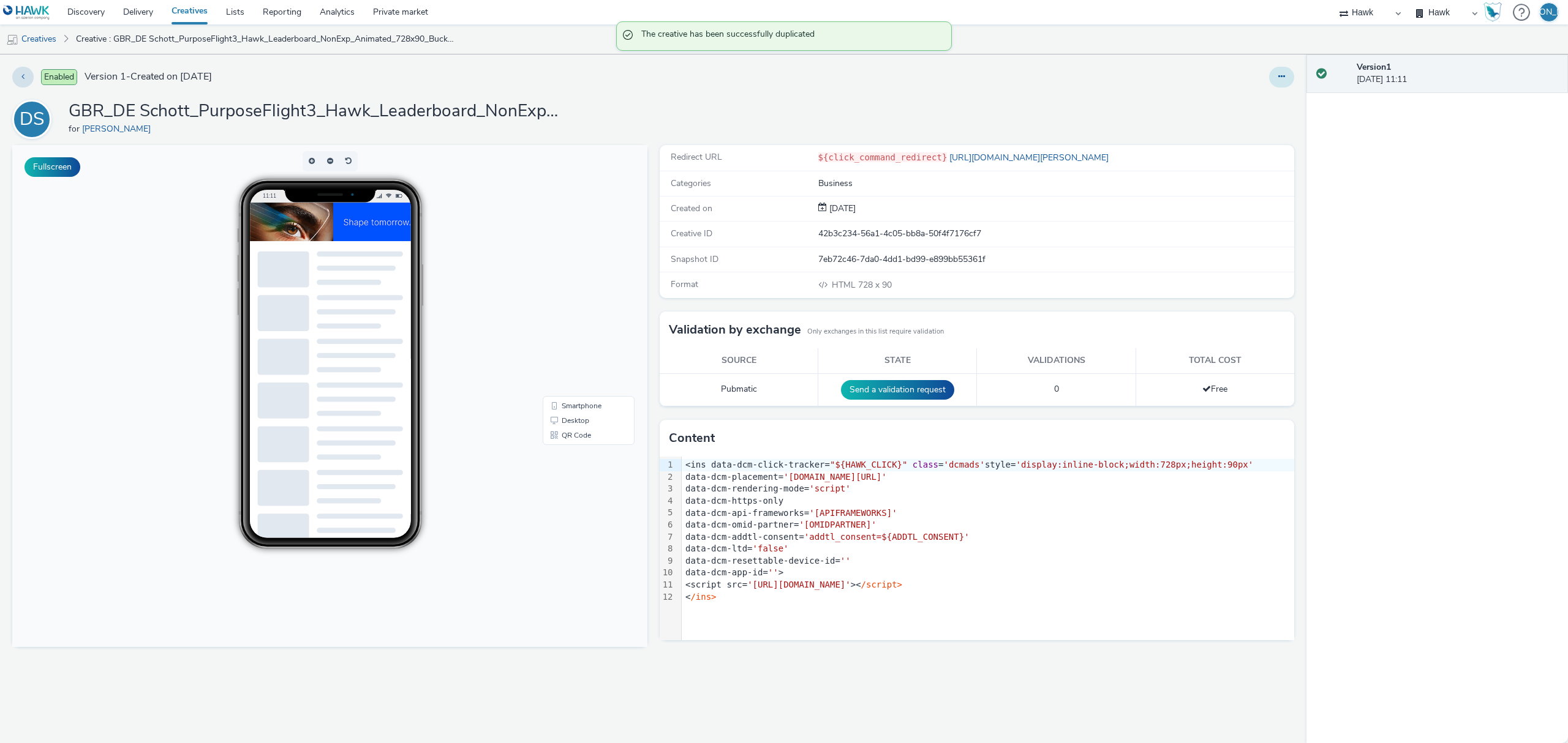
click at [1272, 75] on button at bounding box center [1281, 77] width 25 height 21
click at [1282, 99] on link "Edit" at bounding box center [1248, 102] width 91 height 25
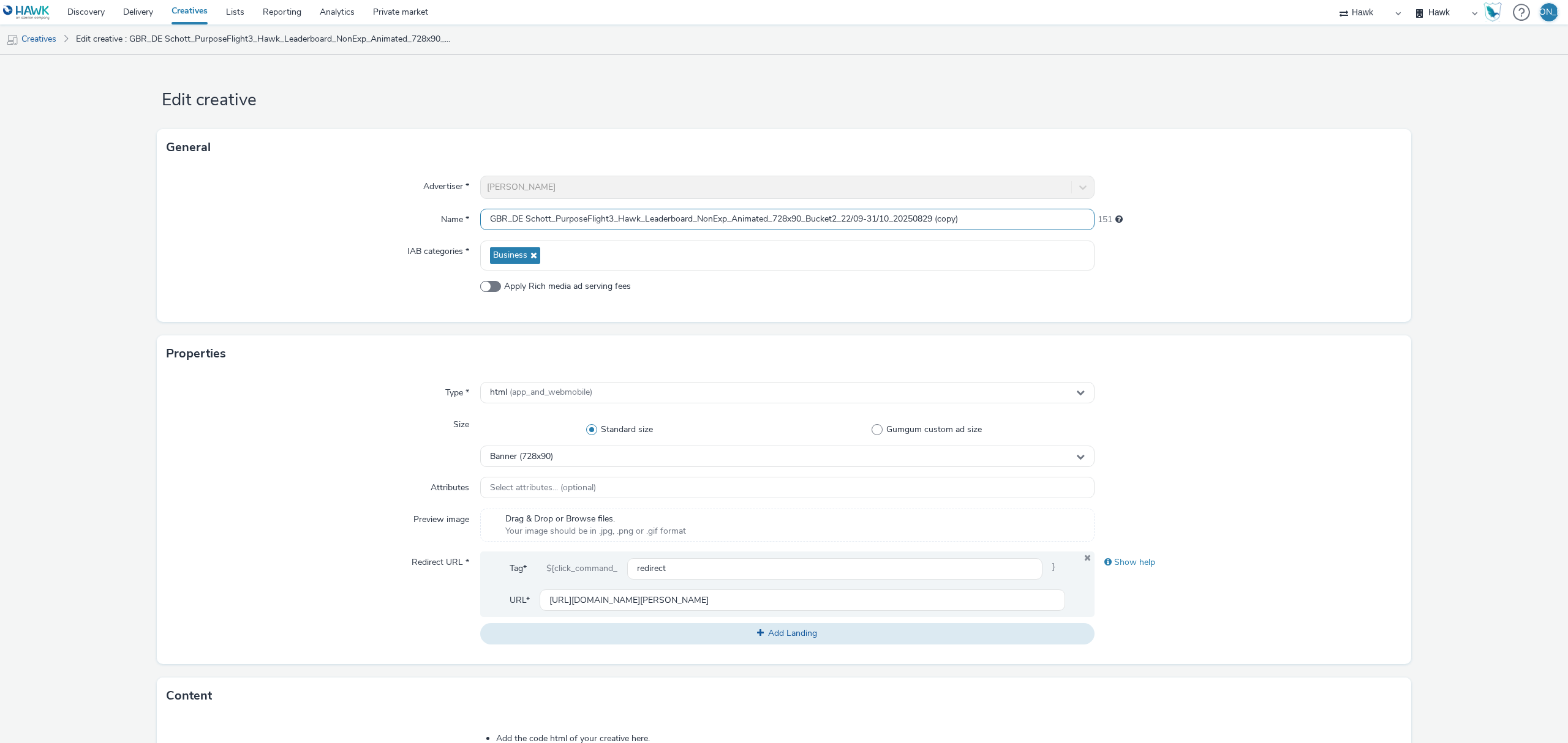
click at [971, 219] on input "GBR_DE Schott_PurposeFlight3_Hawk_Leaderboard_NonExp_Animated_728x90_Bucket2_22…" at bounding box center [787, 219] width 614 height 21
click at [834, 215] on input "GBR_DE Schott_PurposeFlight3_Hawk_Leaderboard_NonExp_Animated_728x90_Bucket2_22…" at bounding box center [787, 219] width 614 height 21
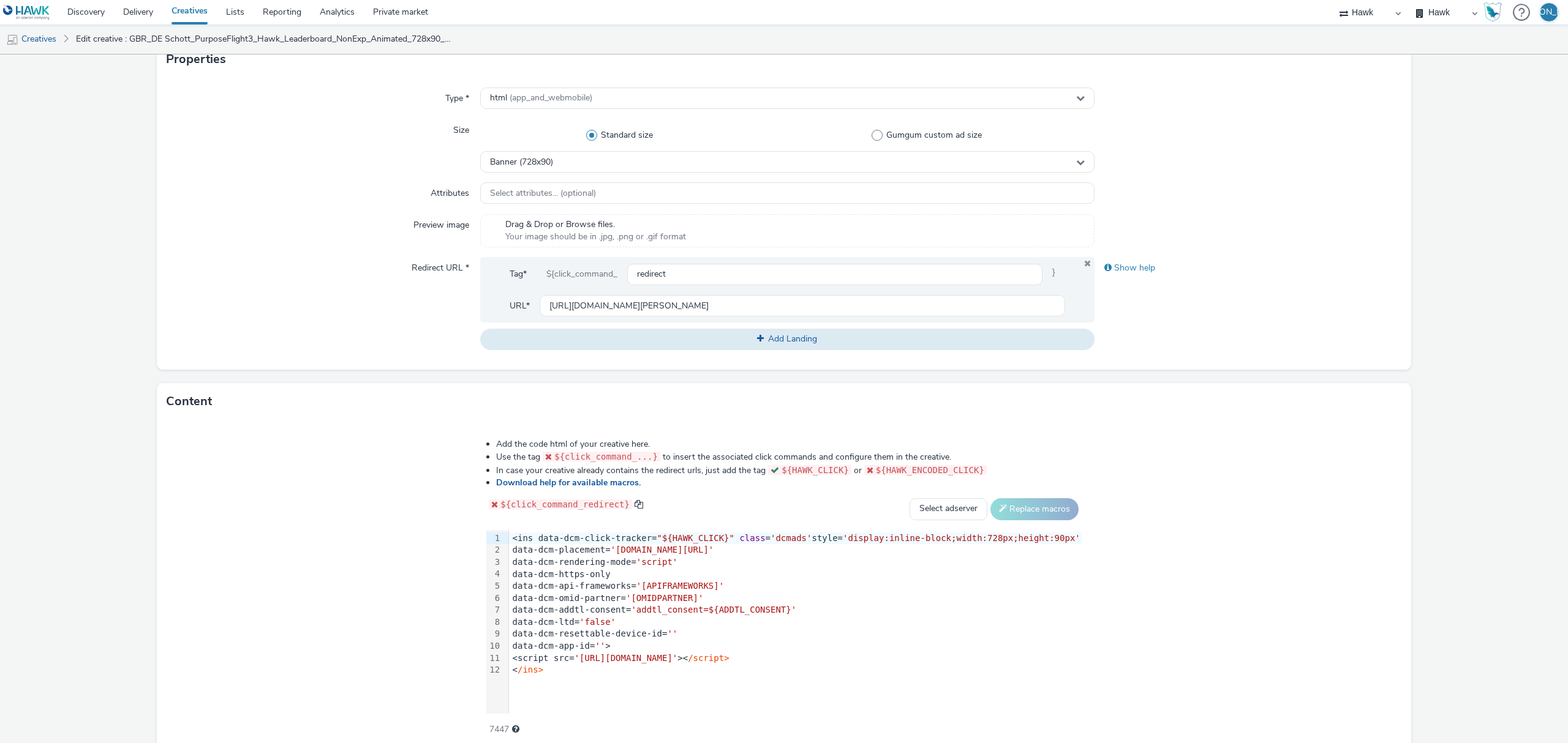
scroll to position [348, 0]
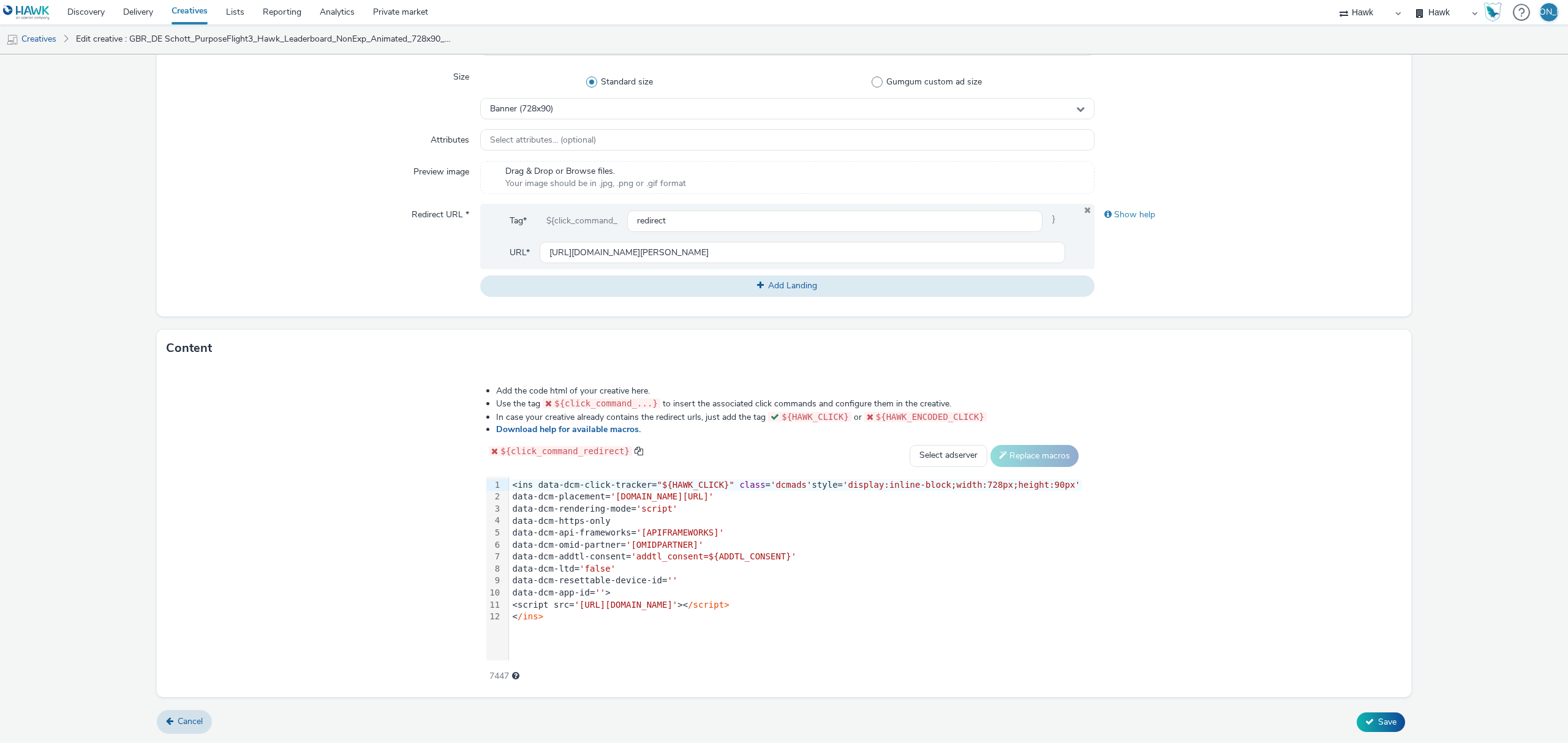
type input "GBR_DE Schott_PurposeFlight3_Hawk_Leaderboard_NonExp_Animated_728x90_Bucket3_22…"
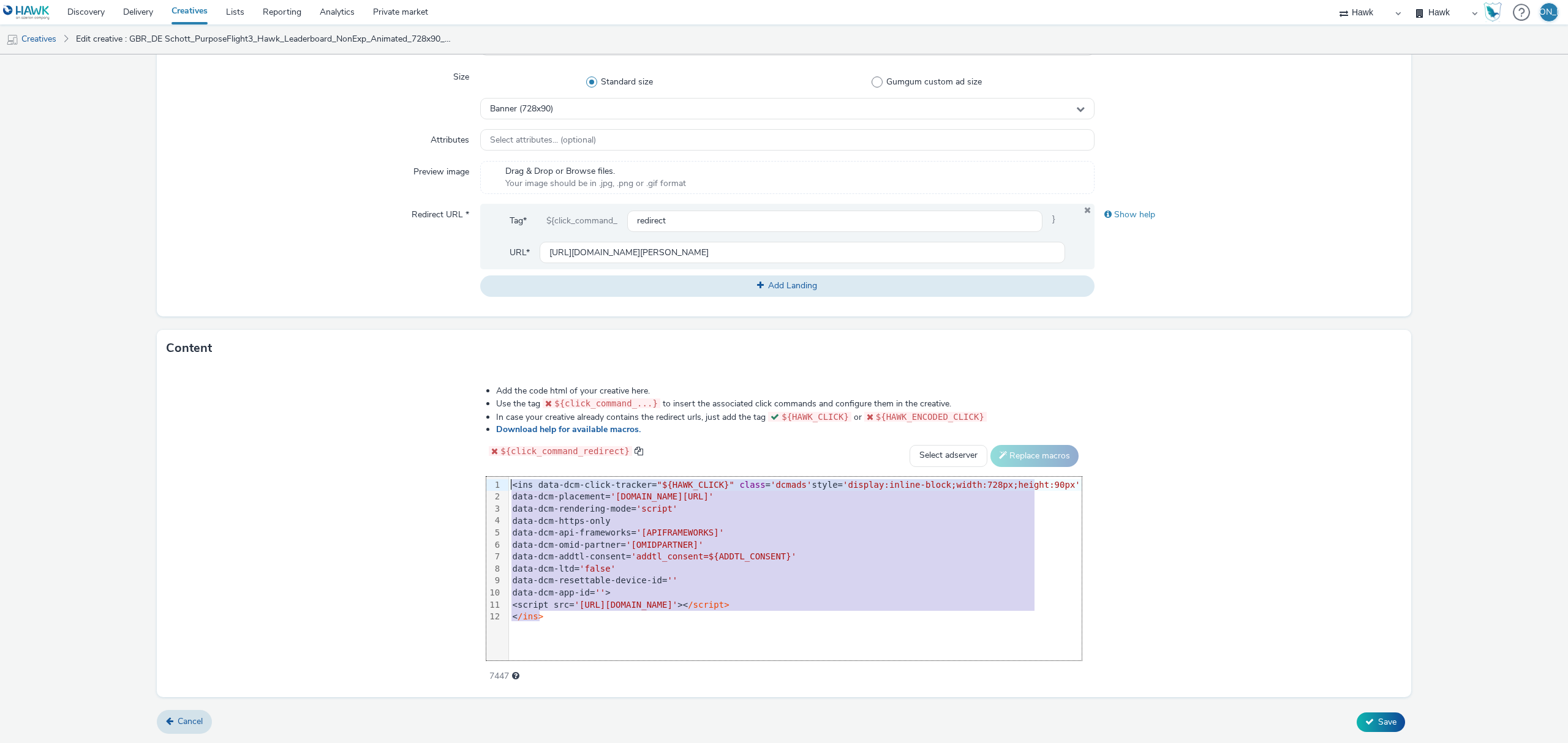
drag, startPoint x: 615, startPoint y: 623, endPoint x: 239, endPoint y: 436, distance: 419.9
click at [239, 436] on div "Add the code html of your creative here. Use the tag ${click_command_...} to in…" at bounding box center [784, 532] width 1254 height 330
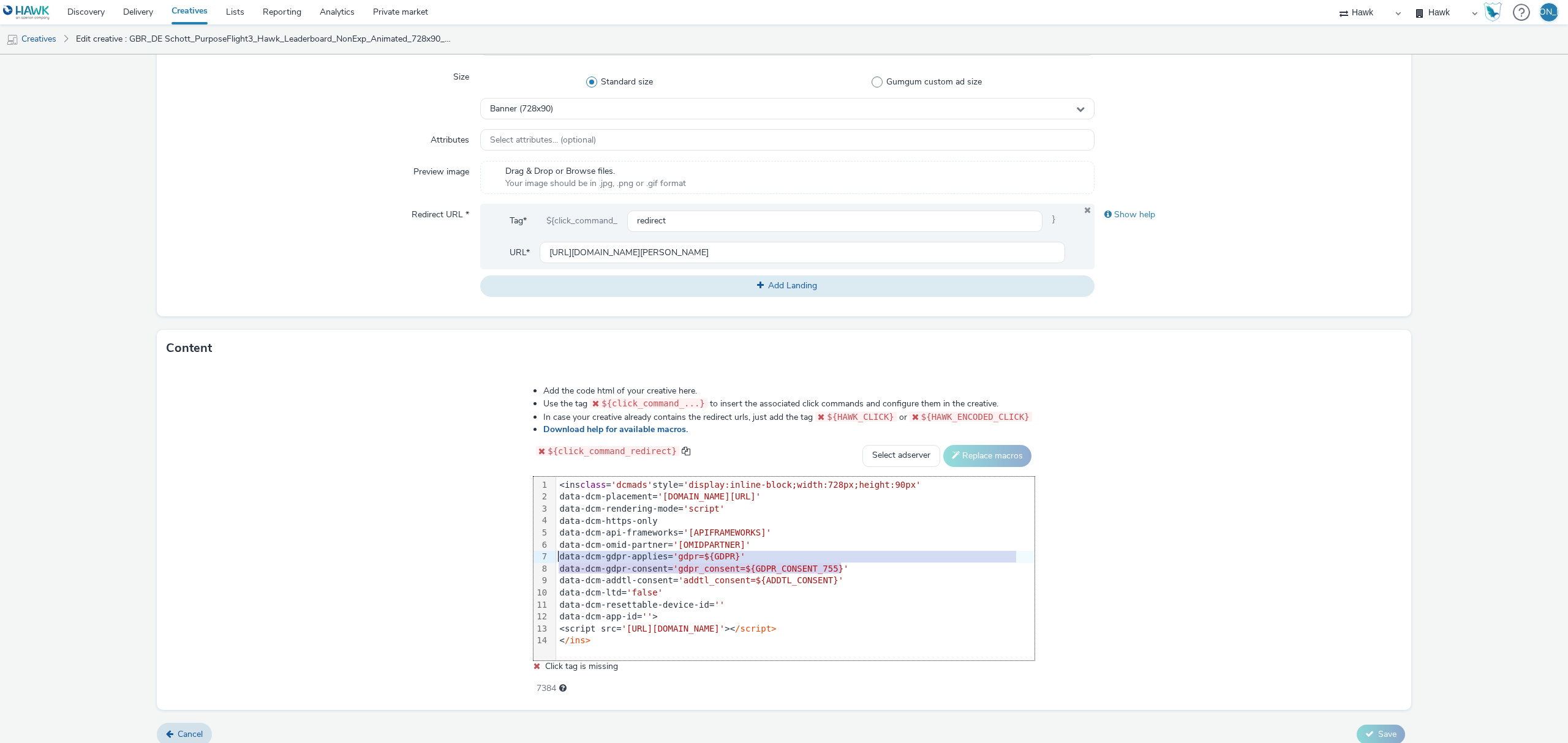
drag, startPoint x: 862, startPoint y: 572, endPoint x: 558, endPoint y: 561, distance: 304.2
click at [558, 561] on div "<ins class = 'dcmads' style= 'display:inline-block;width:728px;height:90px' dat…" at bounding box center [795, 563] width 478 height 173
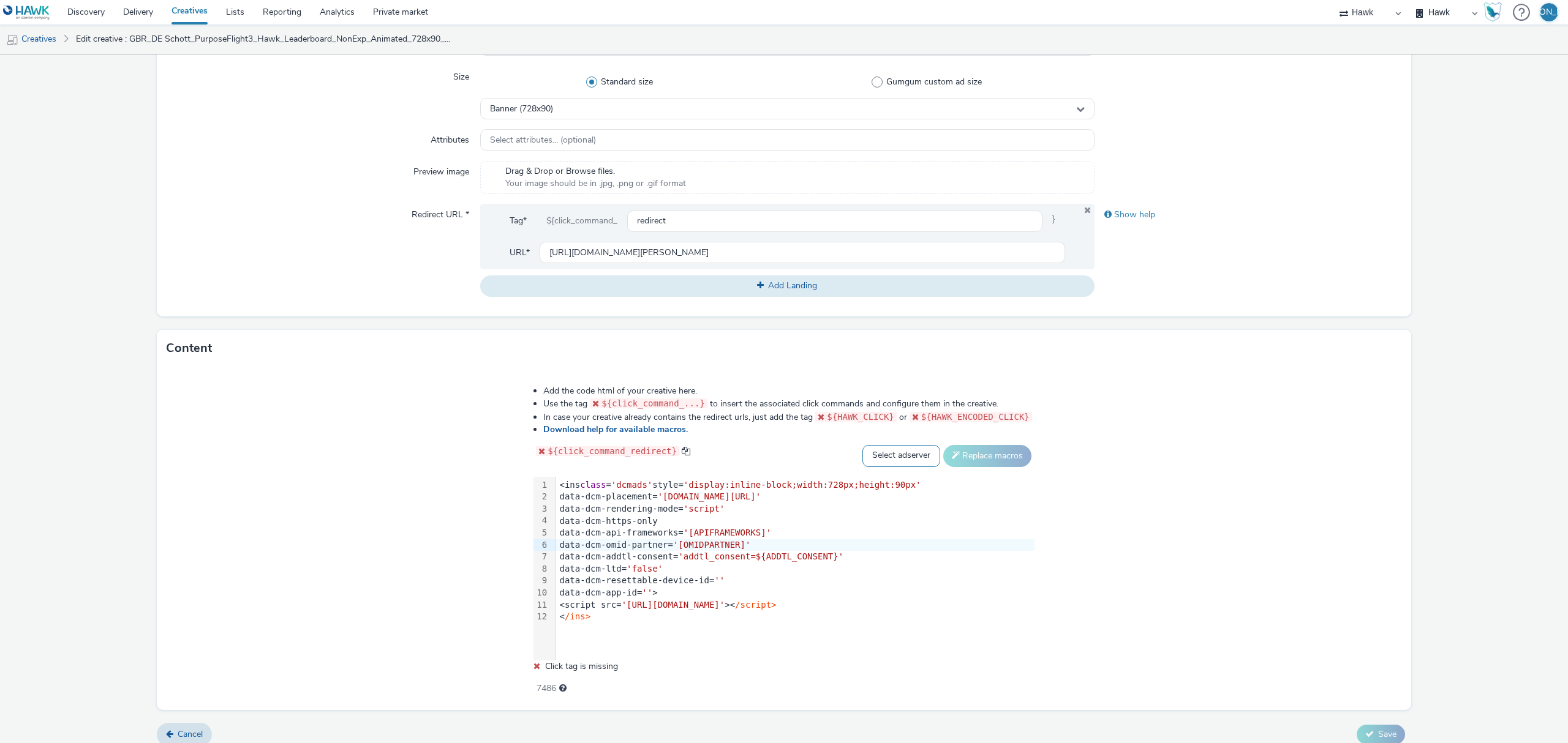
click at [890, 454] on select "Select adserver Sizmek DCM Adform Sting" at bounding box center [901, 456] width 78 height 22
select select "dcm"
click at [862, 445] on select "Select adserver Sizmek DCM Adform Sting" at bounding box center [901, 456] width 78 height 22
click at [979, 454] on button "Replace macros" at bounding box center [987, 456] width 89 height 22
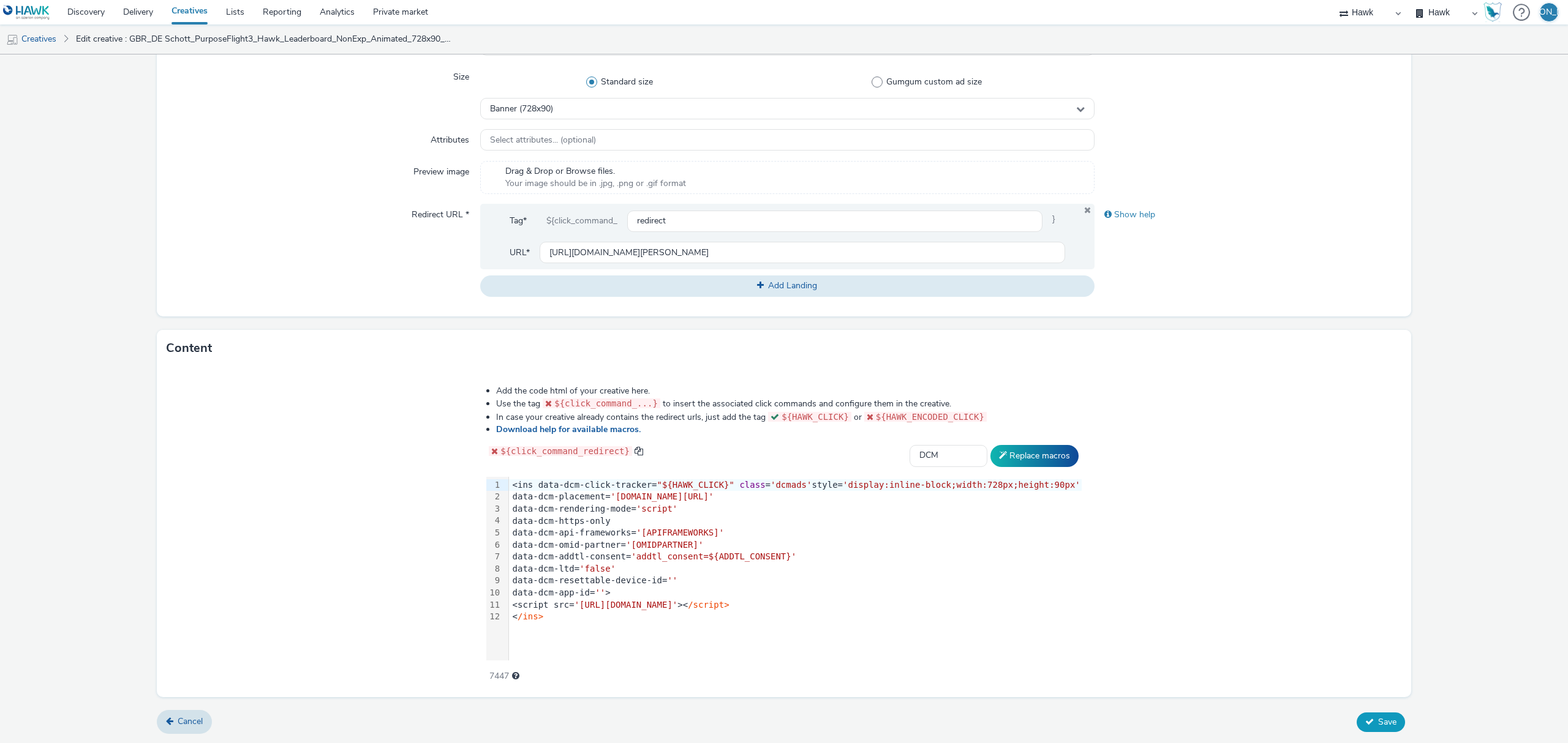
click at [1378, 719] on span "Save" at bounding box center [1387, 722] width 18 height 12
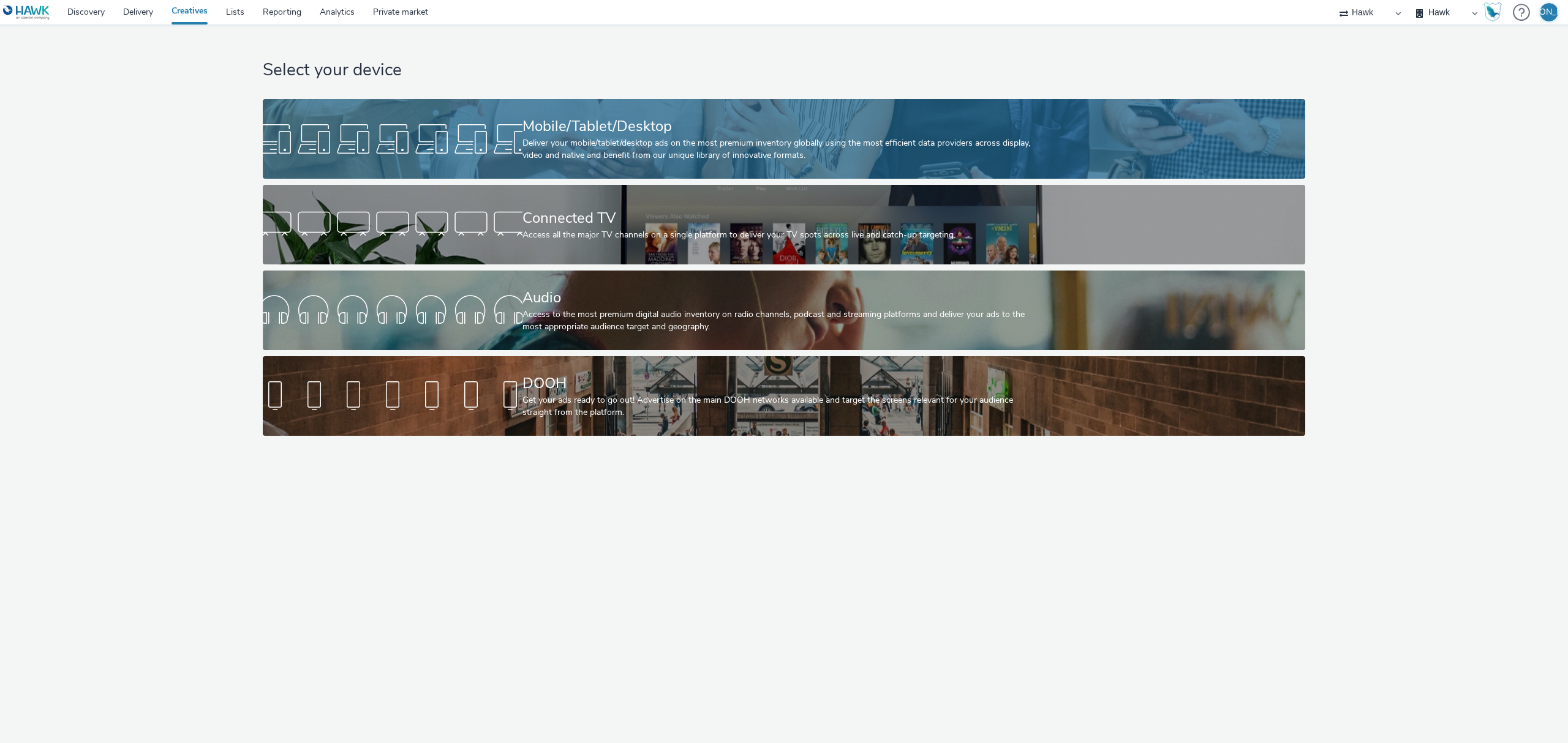
click at [403, 149] on div at bounding box center [392, 138] width 259 height 39
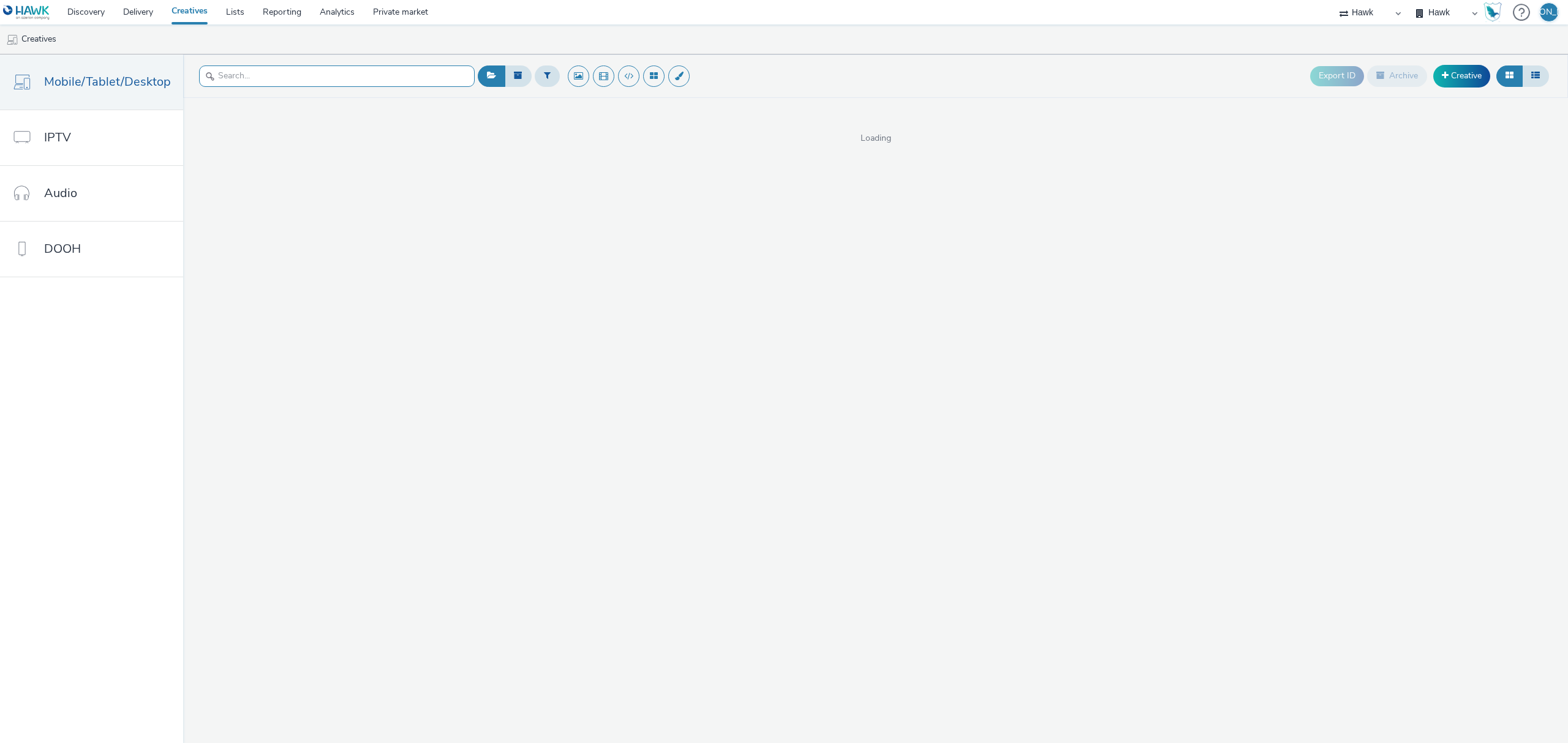
click at [309, 84] on input "text" at bounding box center [337, 76] width 275 height 21
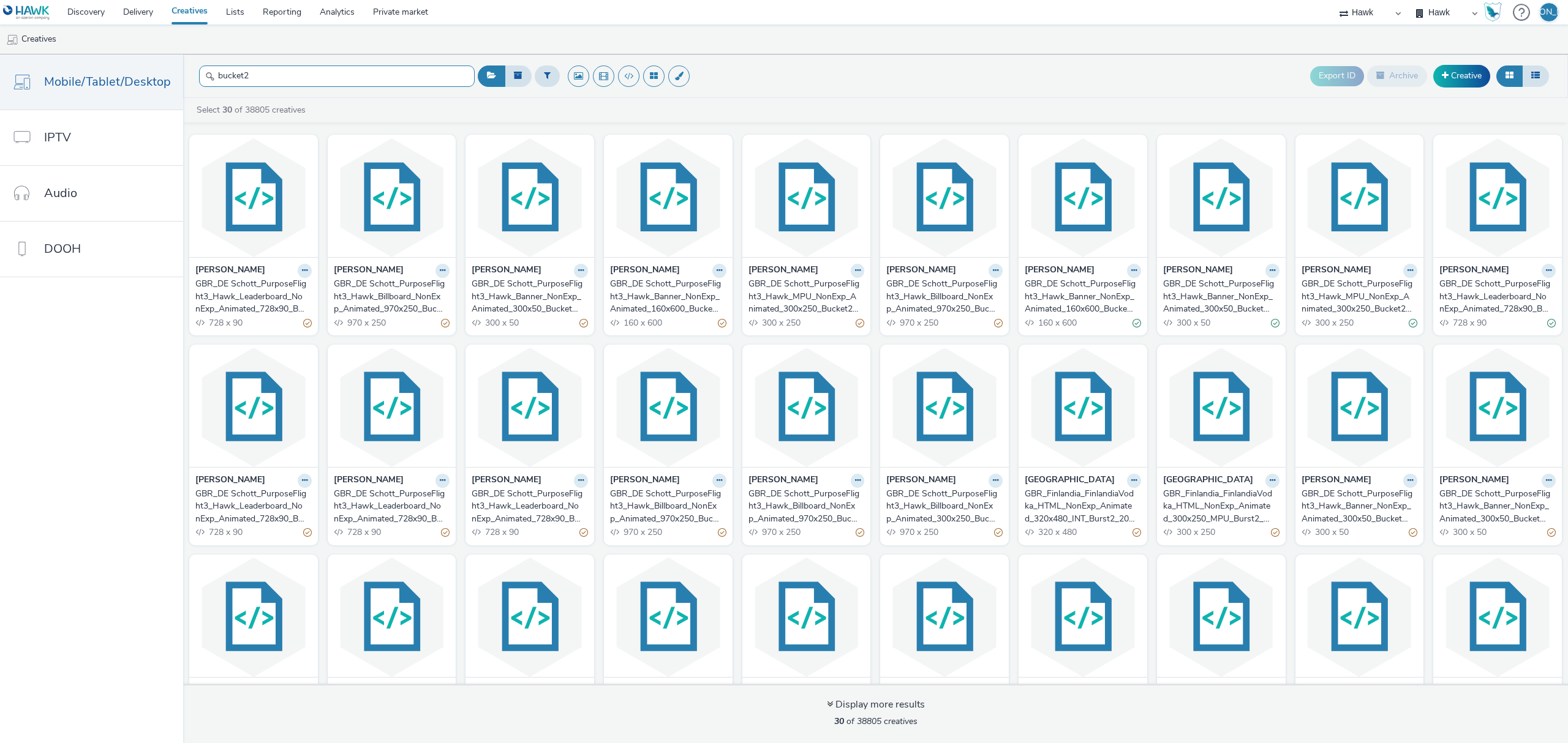
click at [363, 87] on input "bucket2" at bounding box center [337, 76] width 275 height 21
click at [330, 76] on input "bucket2" at bounding box center [337, 76] width 275 height 21
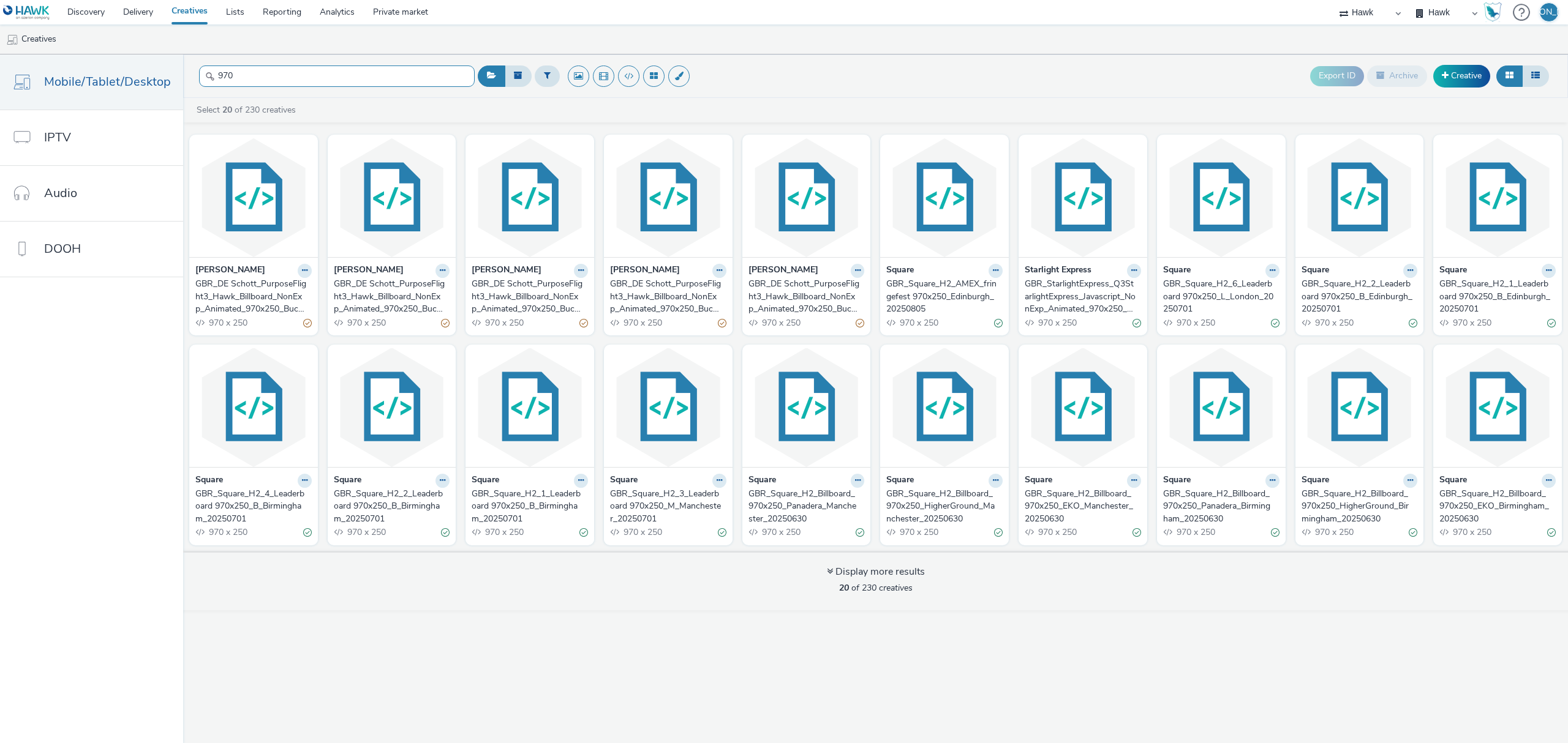
type input "970"
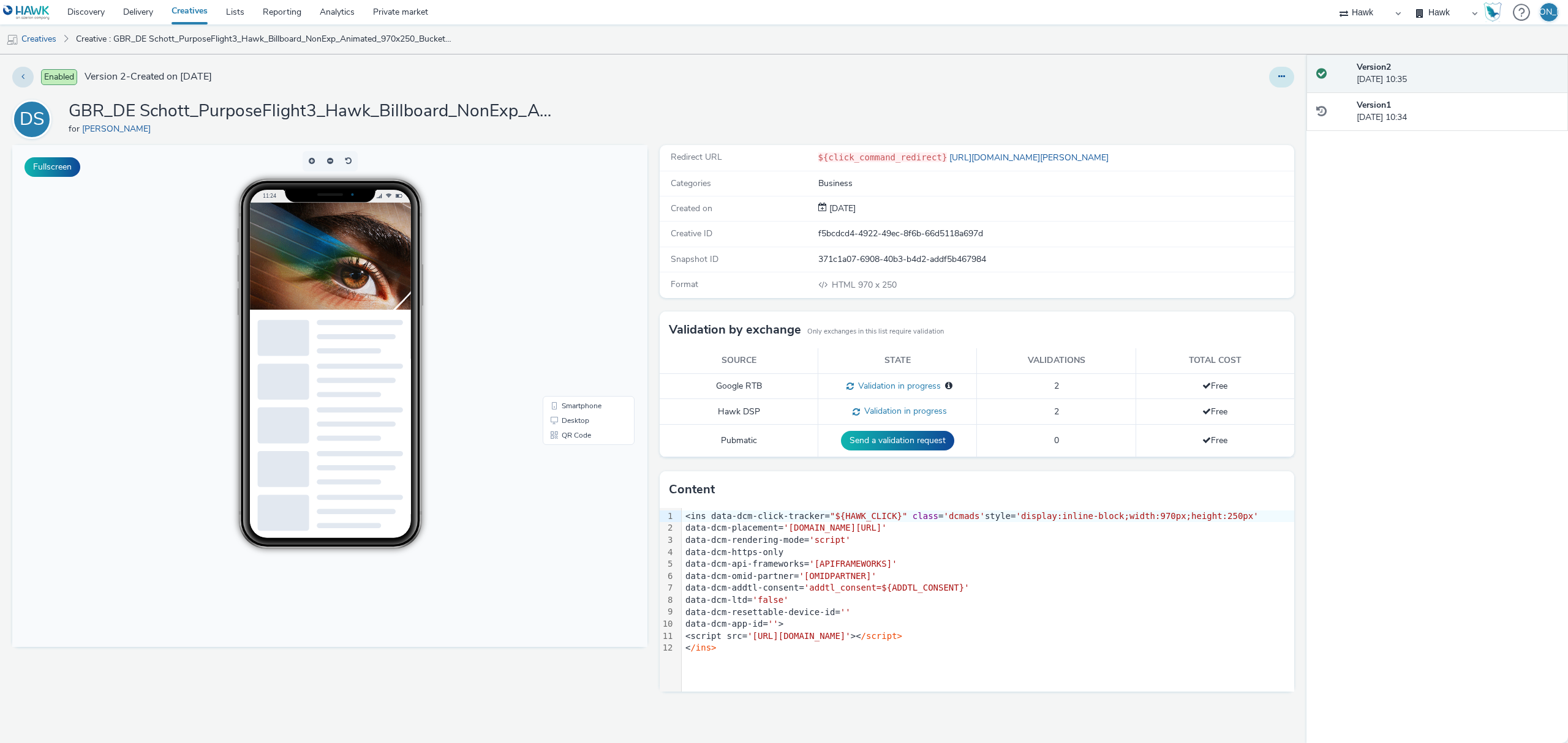
click at [1280, 79] on icon at bounding box center [1281, 76] width 6 height 8
click at [1272, 101] on link "Edit" at bounding box center [1248, 102] width 91 height 25
click at [1272, 90] on div "Enabled Version 2 - Created on [DATE] DS GBR_DE Schott_PurposeFlight3_Hawk_Bill…" at bounding box center [653, 399] width 1307 height 689
click at [1277, 84] on button at bounding box center [1281, 77] width 25 height 21
click at [1275, 106] on link "Edit" at bounding box center [1248, 102] width 91 height 25
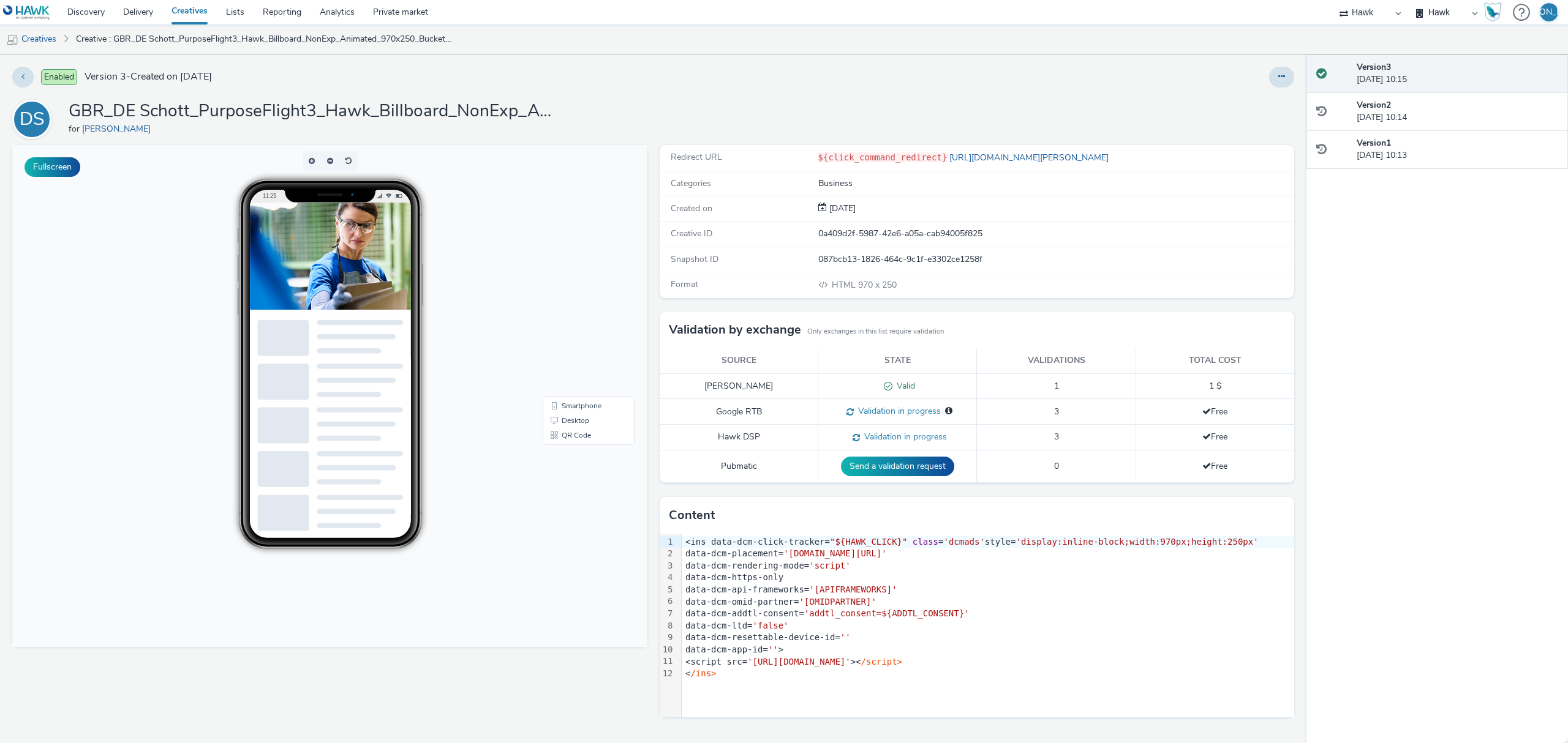
click at [1269, 91] on div "Enabled Version 3 - Created on [DATE] DS GBR_DE Schott_PurposeFlight3_Hawk_Bill…" at bounding box center [653, 399] width 1307 height 689
click at [1280, 83] on button at bounding box center [1281, 77] width 25 height 21
click at [1280, 106] on link "Edit" at bounding box center [1248, 102] width 91 height 25
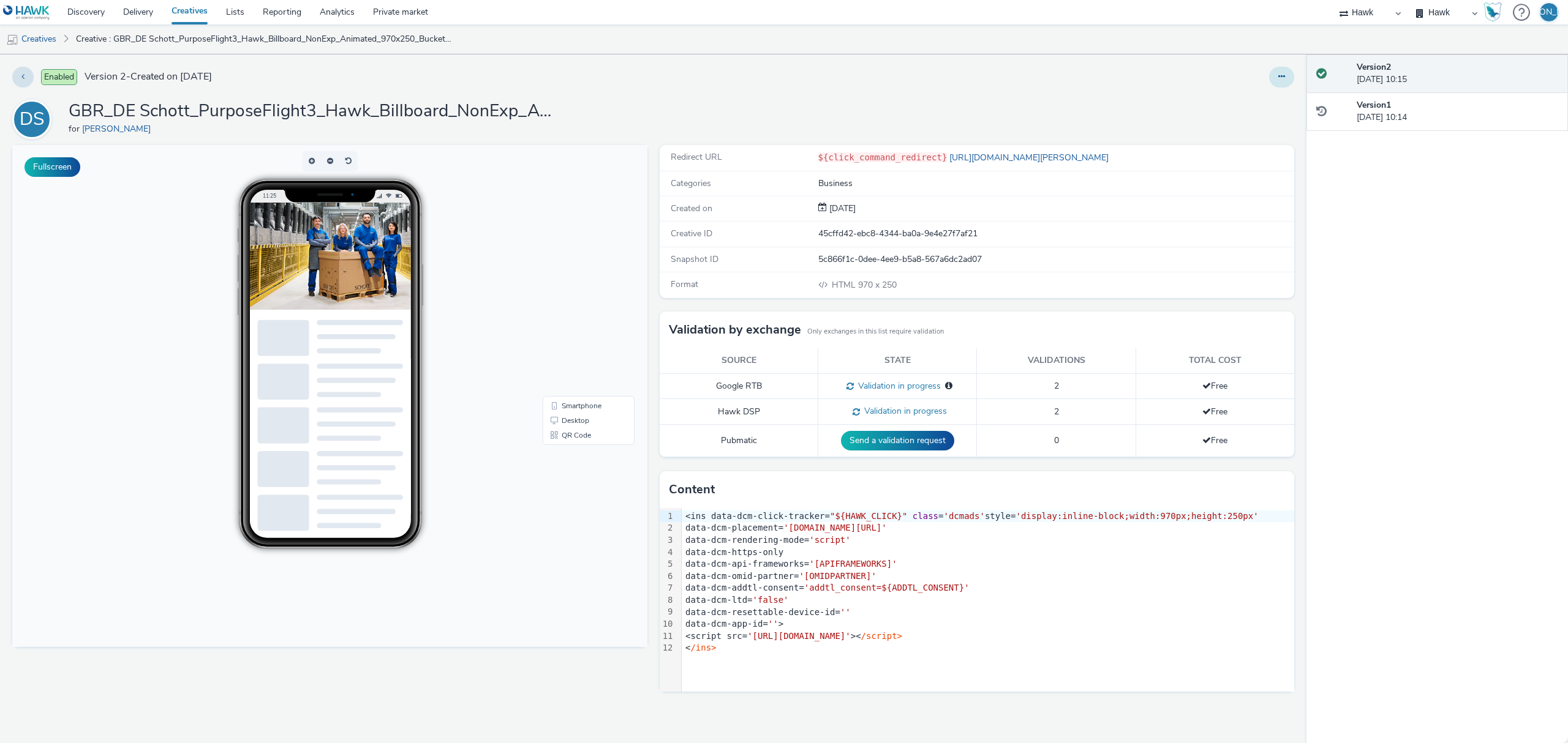
click at [1293, 72] on button at bounding box center [1281, 77] width 25 height 21
click at [1279, 108] on link "Edit" at bounding box center [1248, 102] width 91 height 25
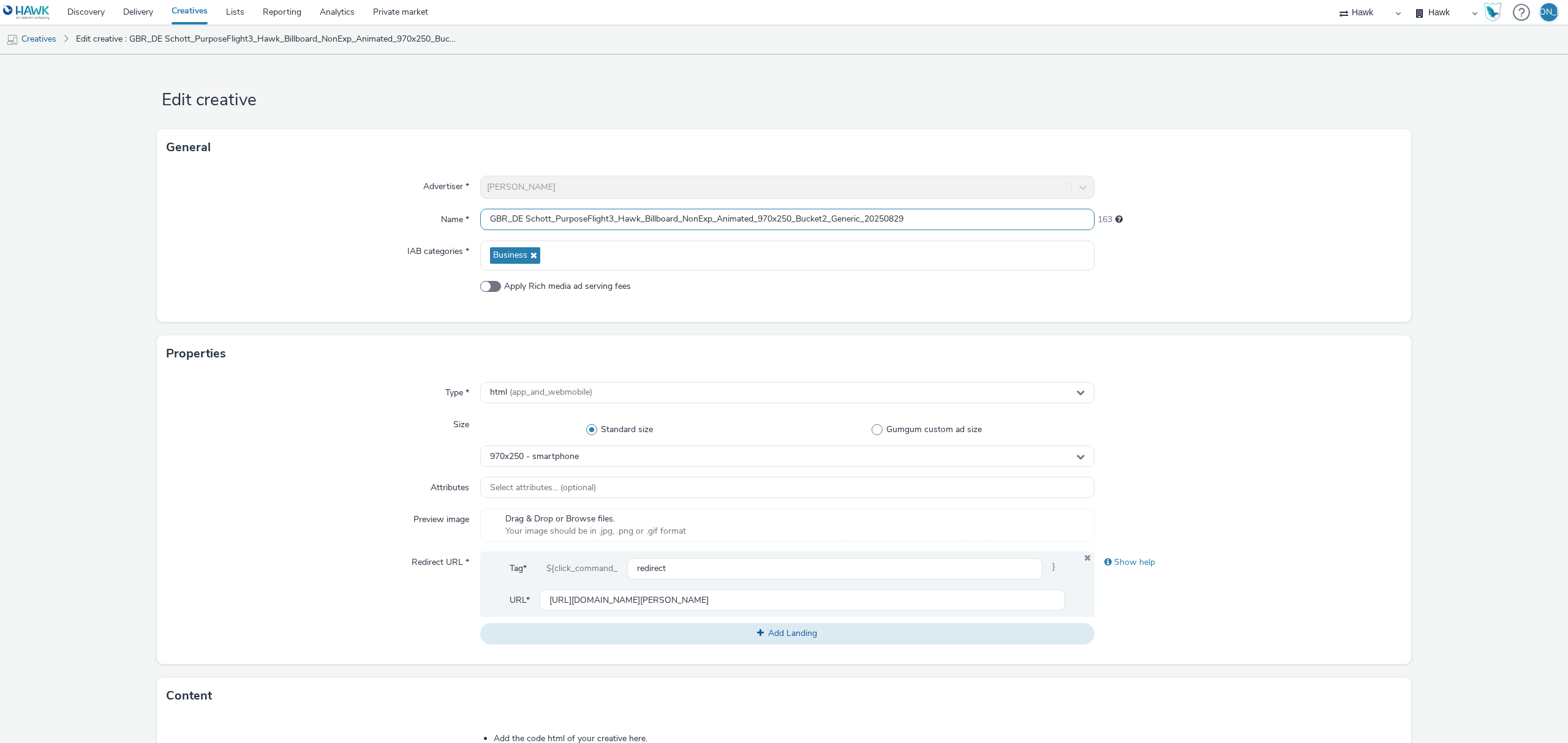
click at [863, 222] on input "GBR_DE Schott_PurposeFlight3_Hawk_Billboard_NonExp_Animated_970x250_Bucket2_Gen…" at bounding box center [787, 219] width 614 height 21
